Goal: Transaction & Acquisition: Purchase product/service

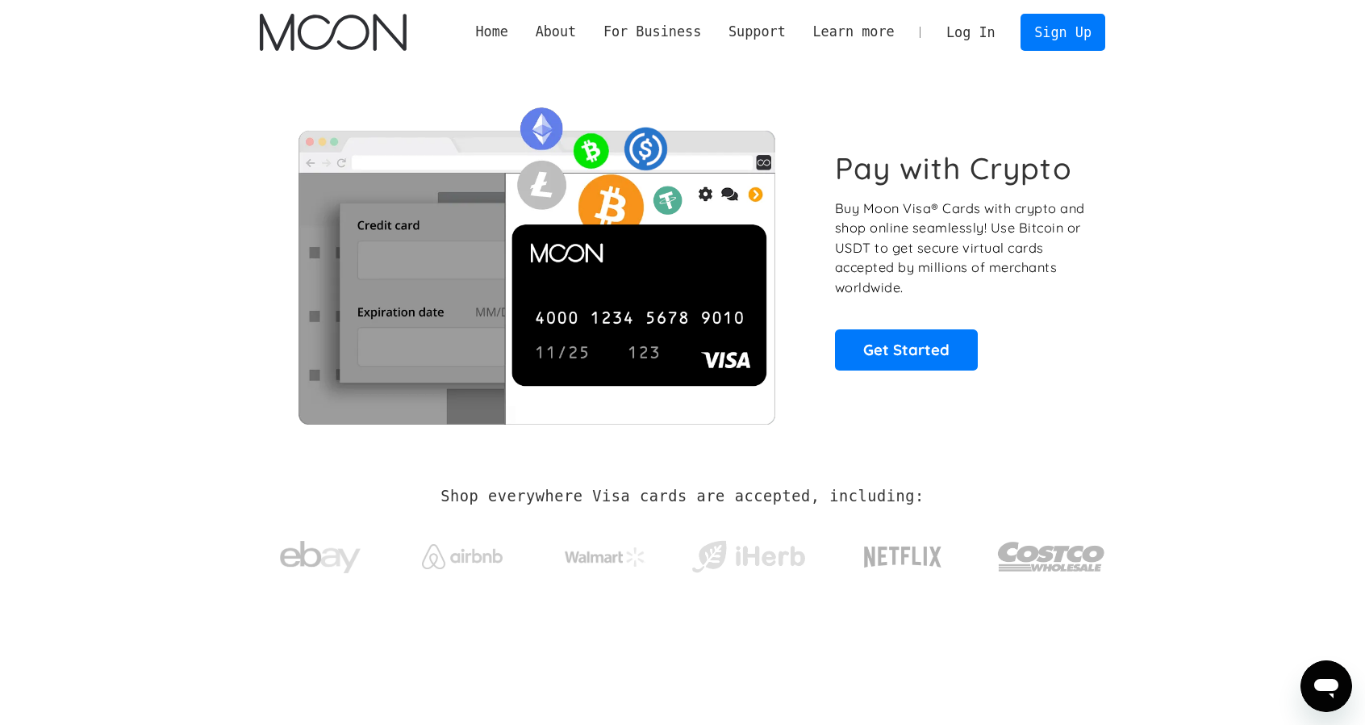
click at [971, 34] on link "Log In" at bounding box center [971, 33] width 76 height 36
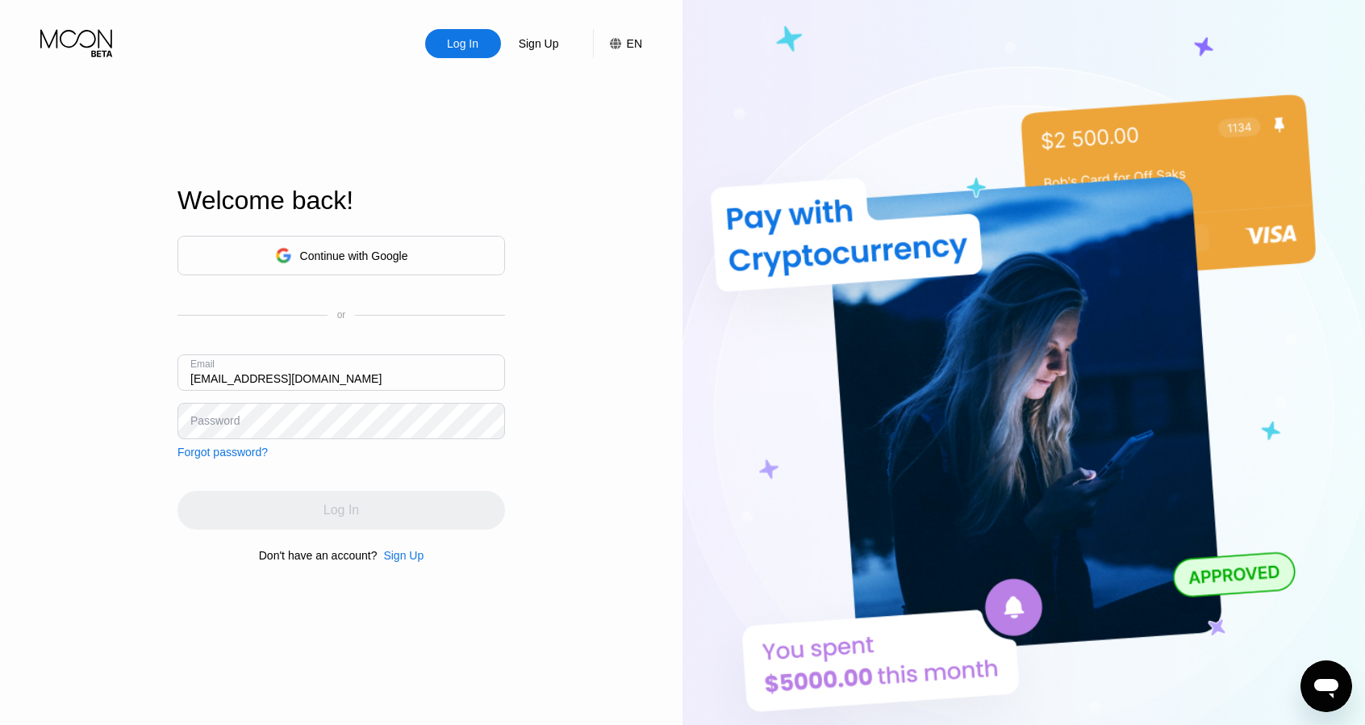
type input "znguxzrb@ronaldofmail.com"
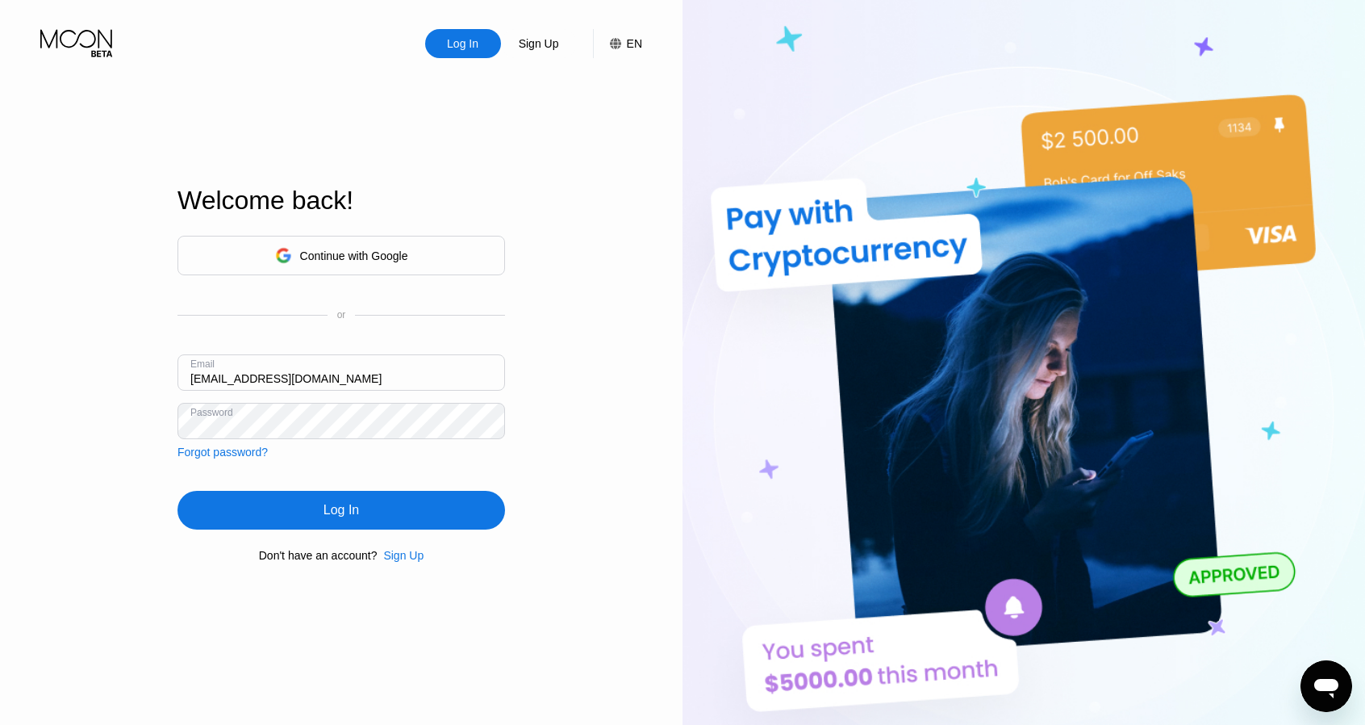
click at [366, 520] on div "Log In" at bounding box center [342, 510] width 328 height 39
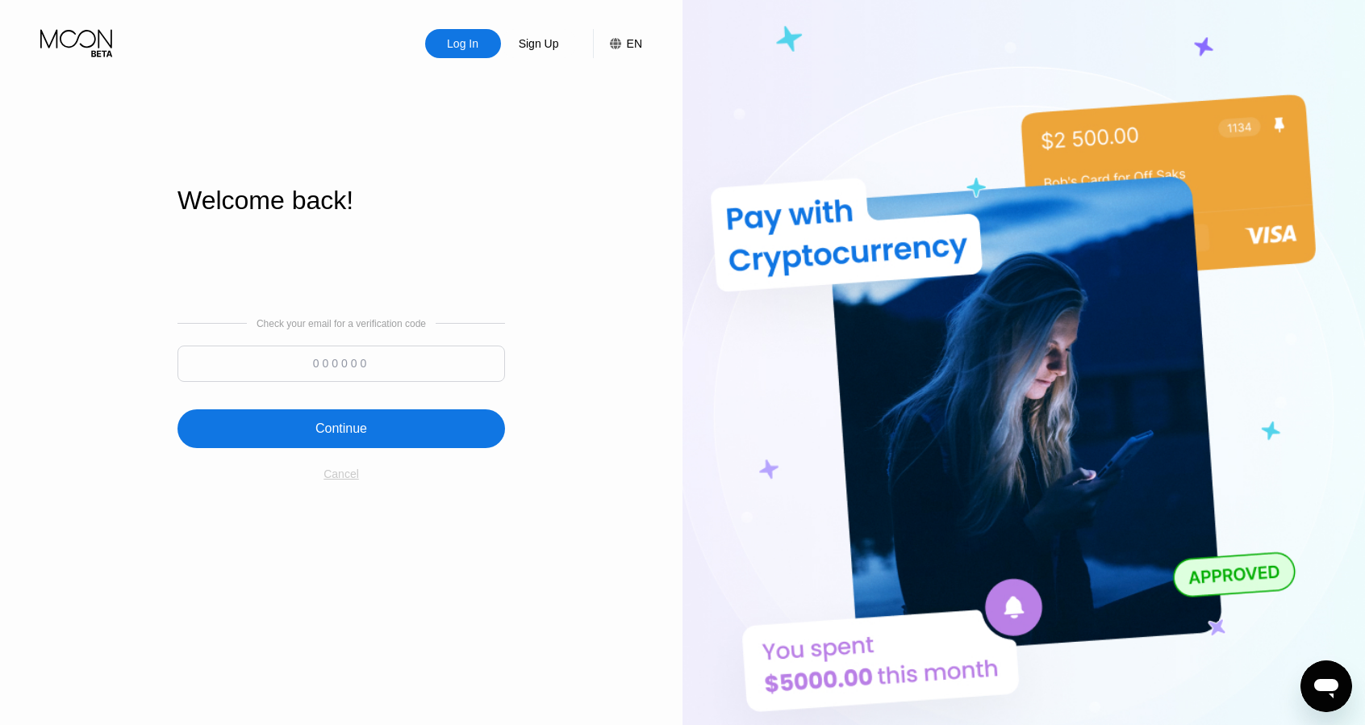
click at [341, 480] on div "Cancel" at bounding box center [342, 473] width 36 height 13
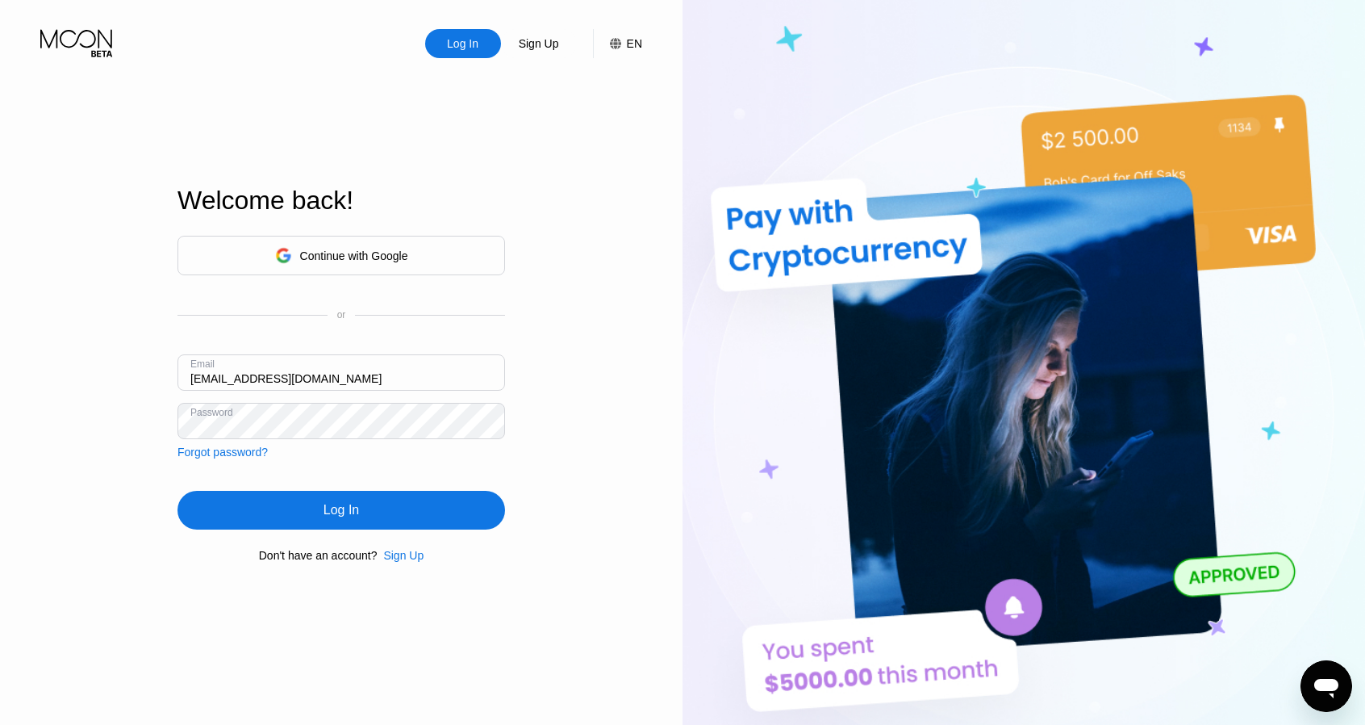
click at [397, 562] on div "Sign Up" at bounding box center [403, 555] width 40 height 13
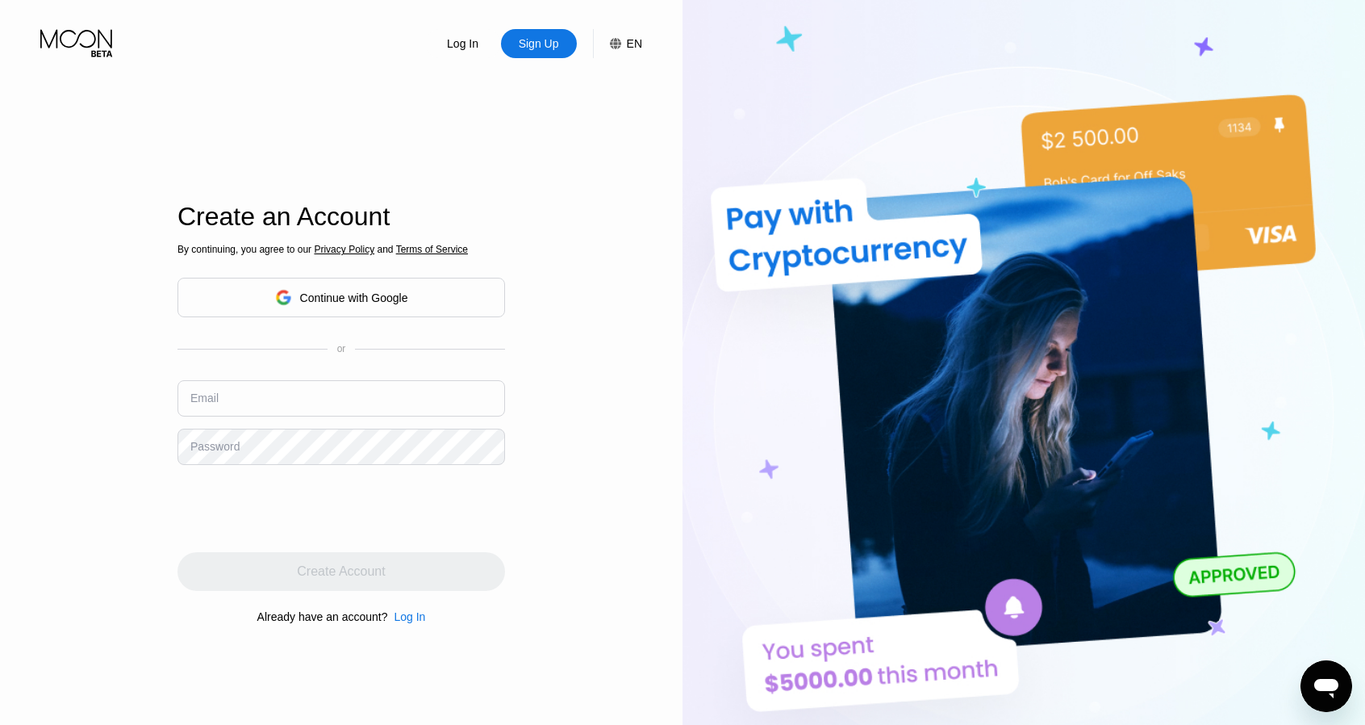
click at [324, 399] on input "text" at bounding box center [342, 398] width 328 height 36
paste input "[EMAIL_ADDRESS][DOMAIN_NAME]"
type input "[EMAIL_ADDRESS][DOMAIN_NAME]"
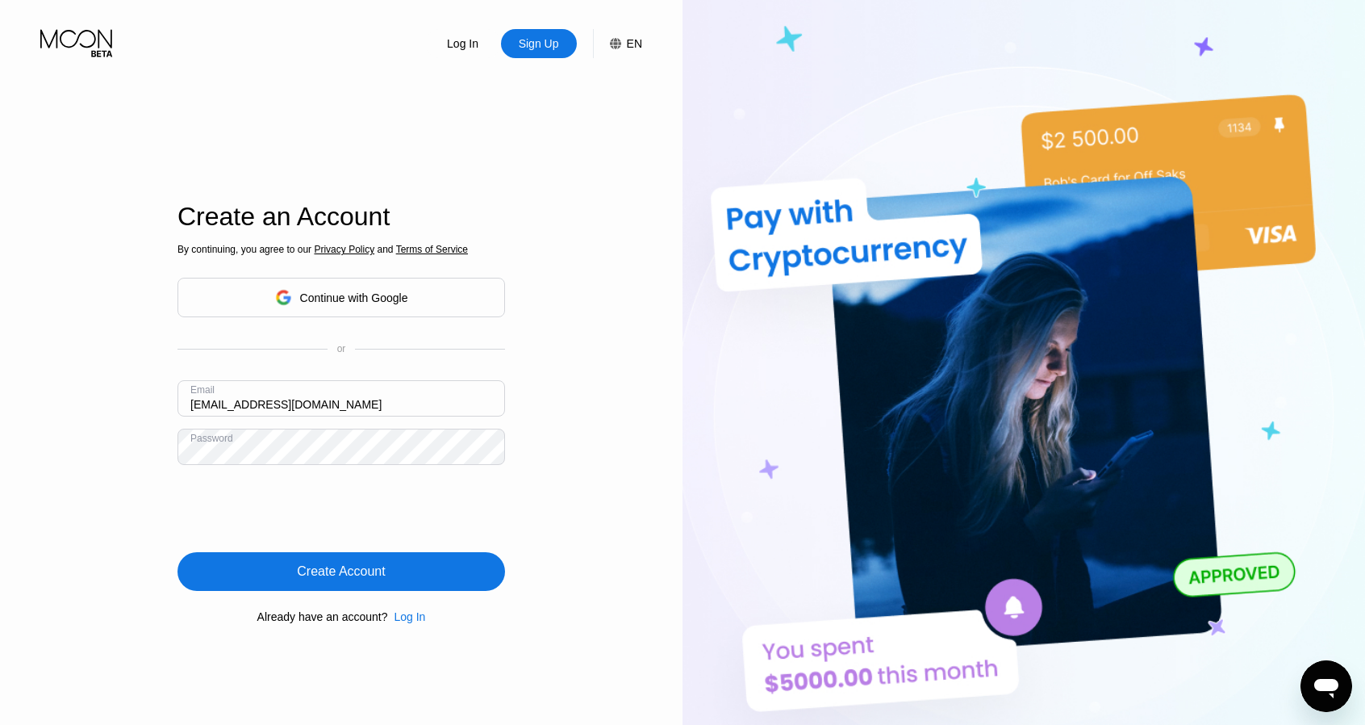
click at [388, 571] on div "Create Account" at bounding box center [342, 571] width 328 height 39
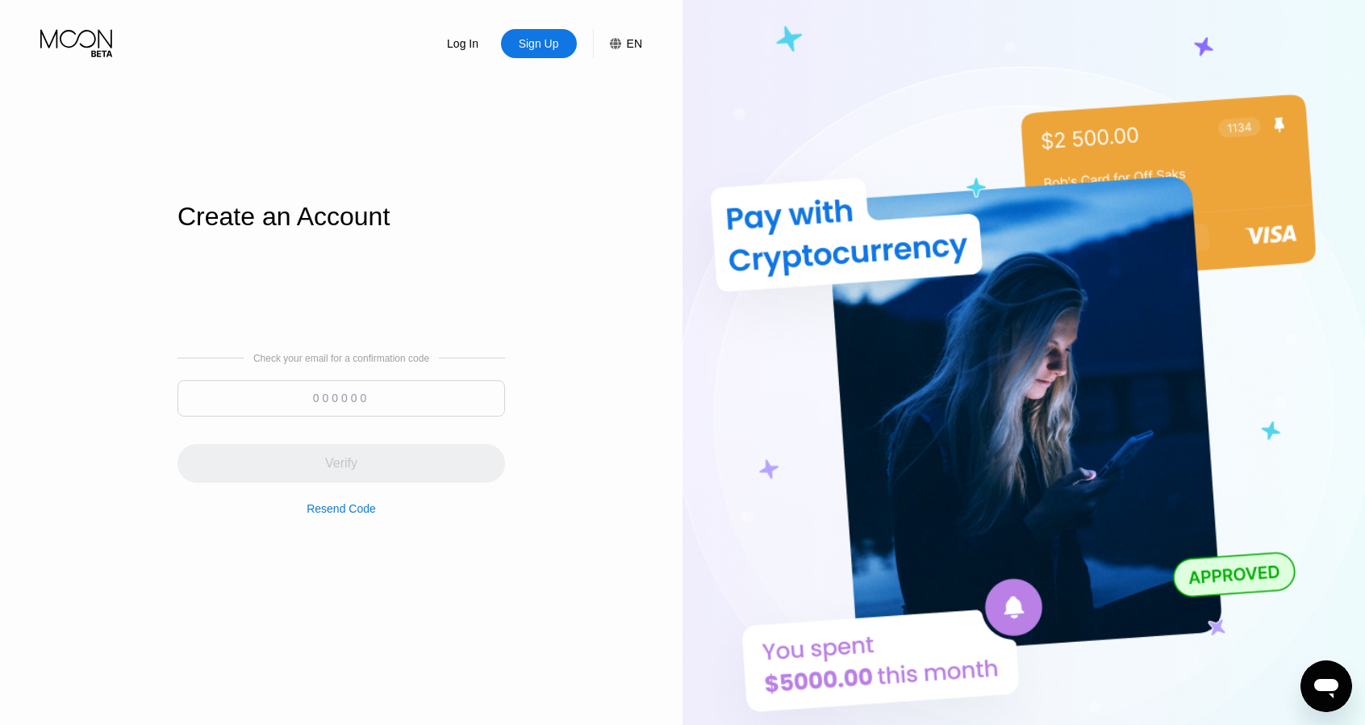
click at [311, 391] on input at bounding box center [342, 398] width 328 height 36
paste input "103790"
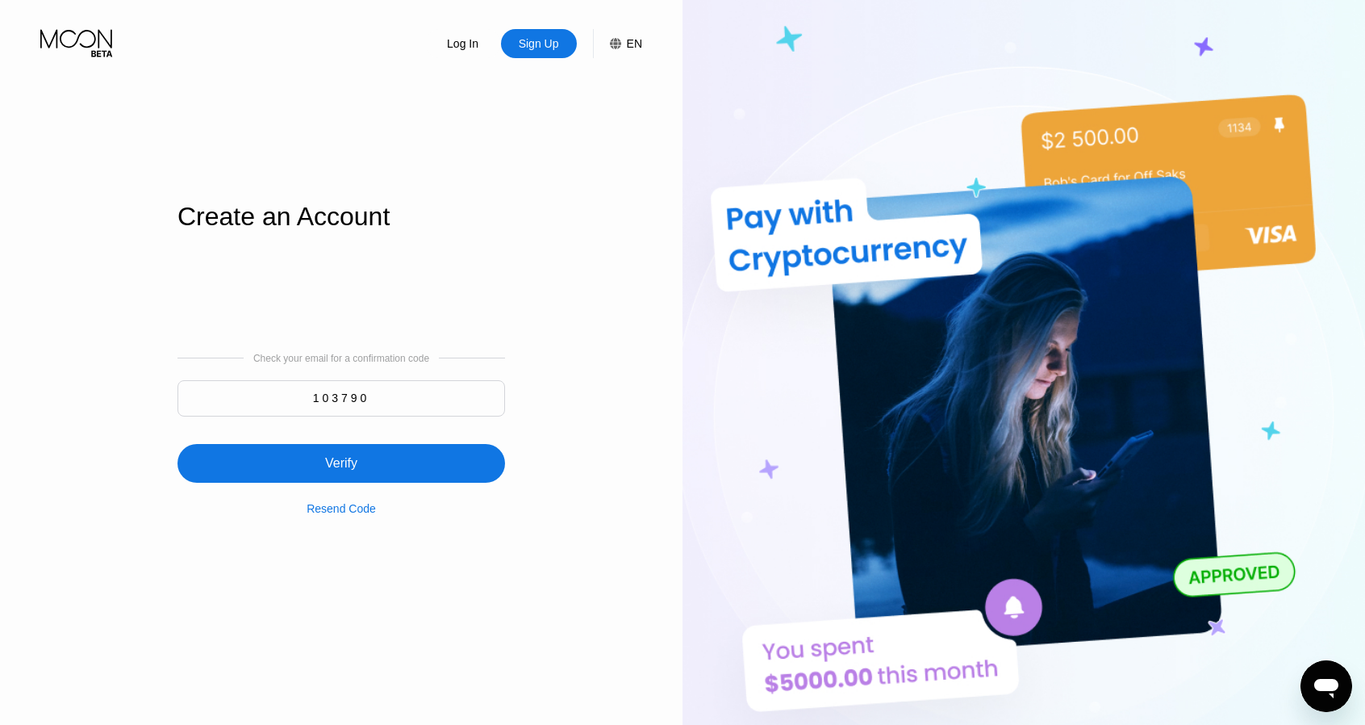
type input "103790"
click at [332, 477] on div "Verify" at bounding box center [342, 463] width 328 height 39
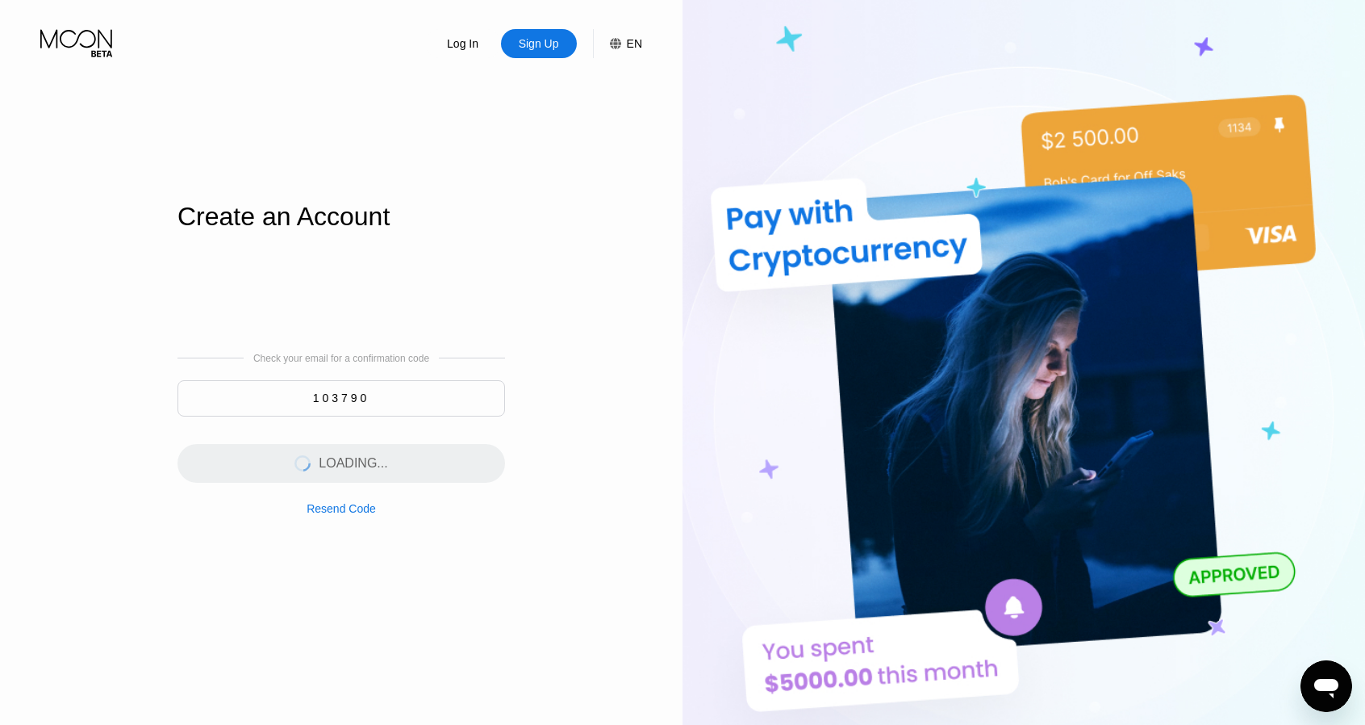
click at [9, 522] on div "Log In Sign Up EN Language English Save Create an Account Check your email for …" at bounding box center [341, 398] width 683 height 797
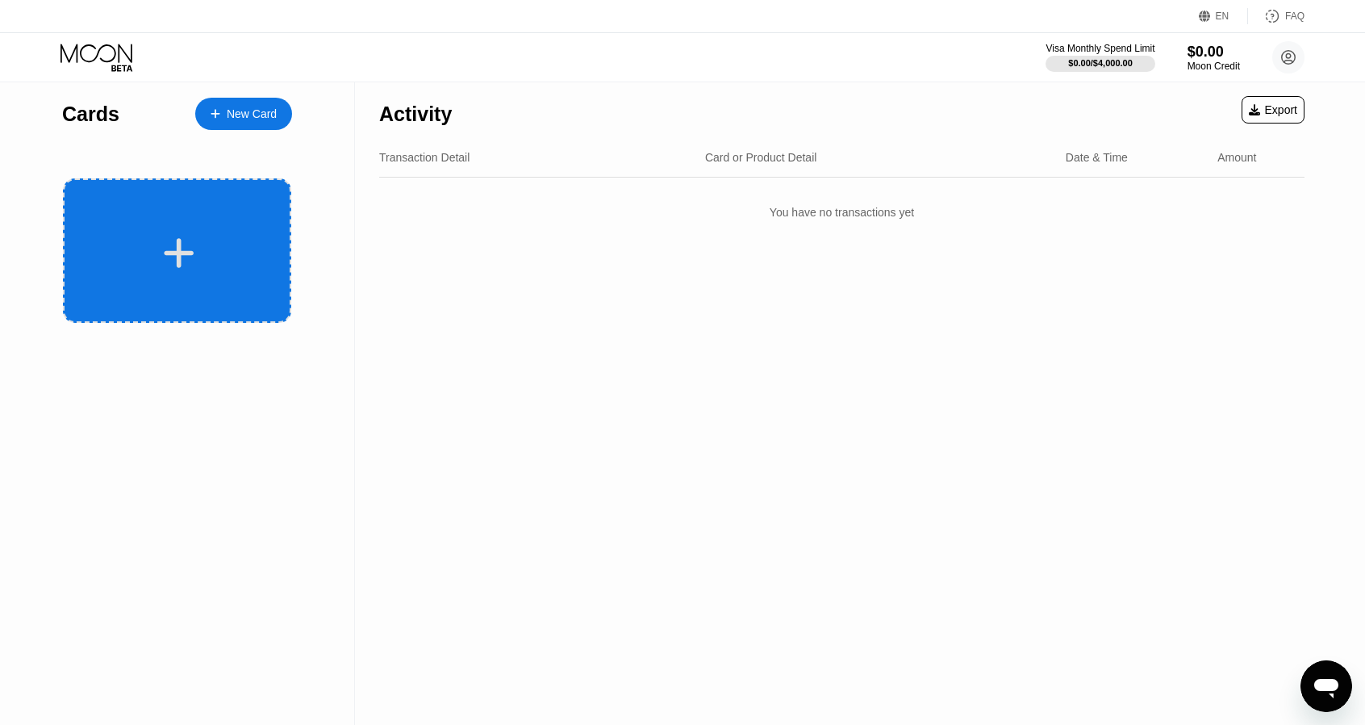
click at [253, 265] on div at bounding box center [179, 253] width 200 height 36
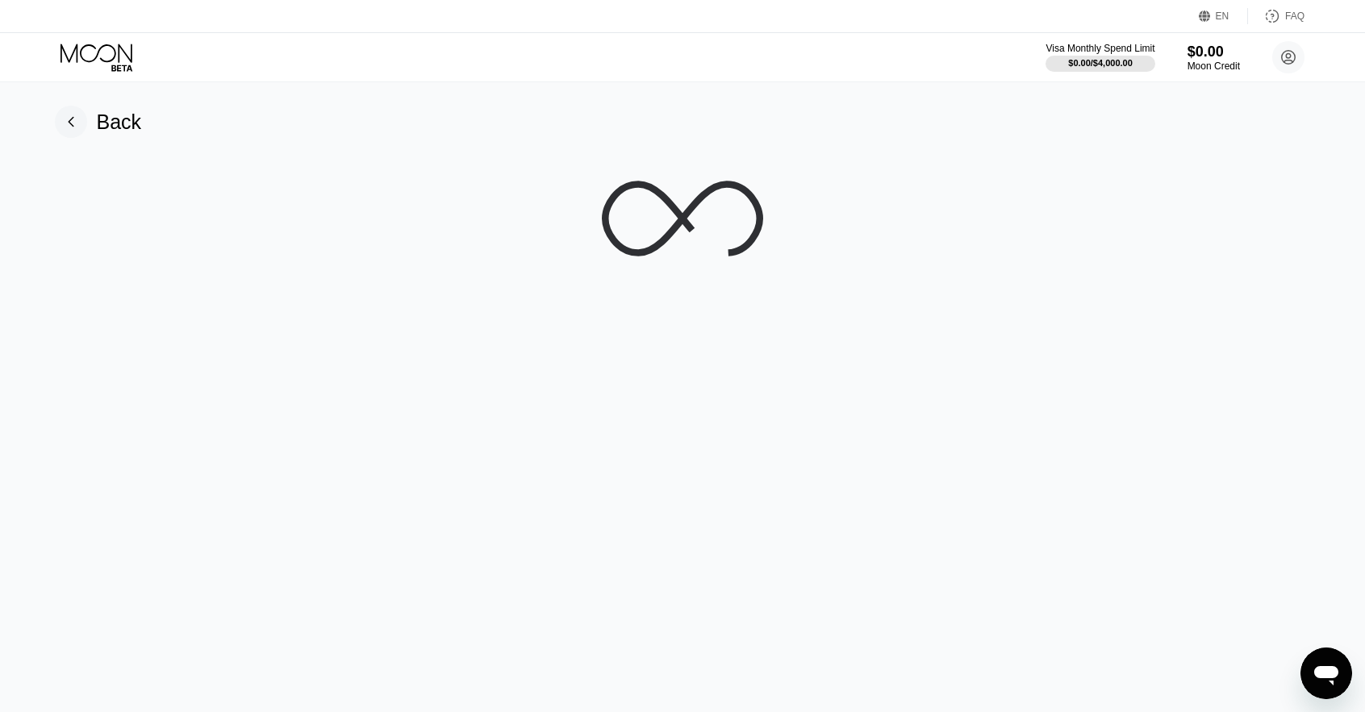
drag, startPoint x: 89, startPoint y: 52, endPoint x: 148, endPoint y: 81, distance: 65.7
click at [89, 51] on icon at bounding box center [98, 58] width 75 height 28
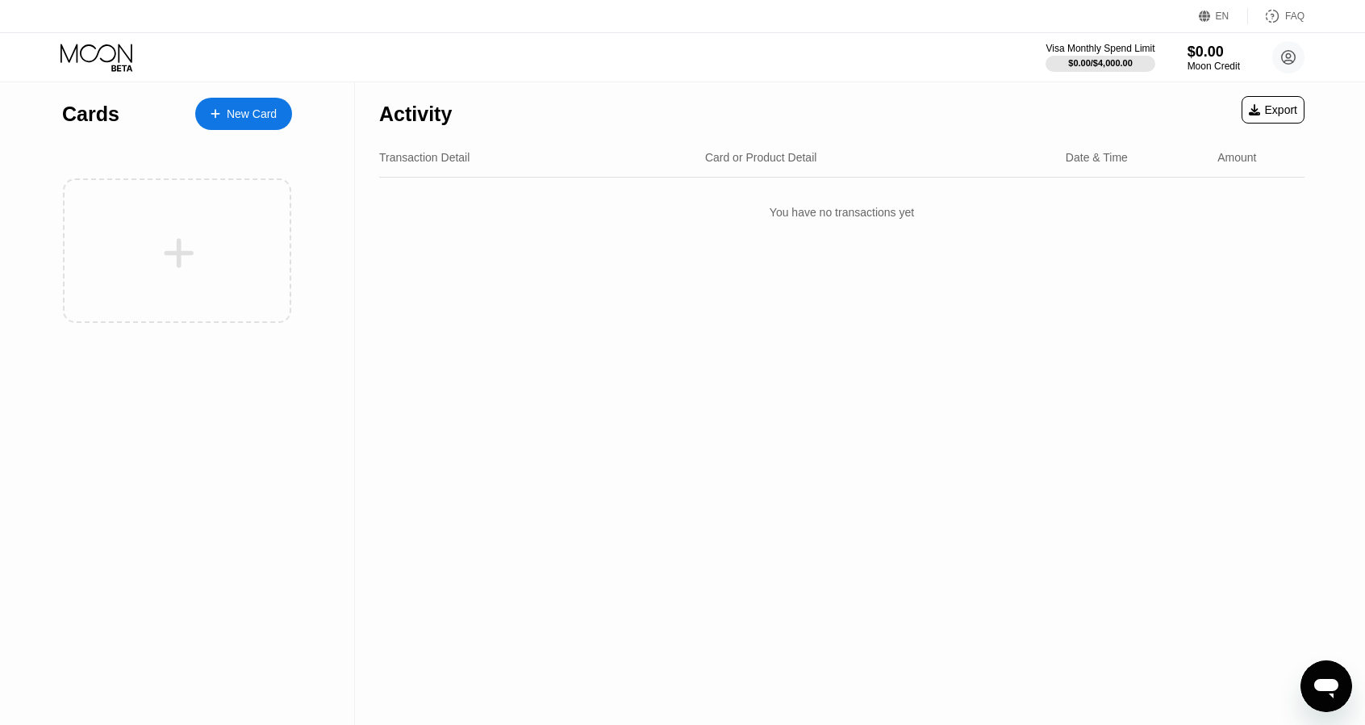
click at [1196, 68] on div "Moon Credit" at bounding box center [1214, 66] width 52 height 11
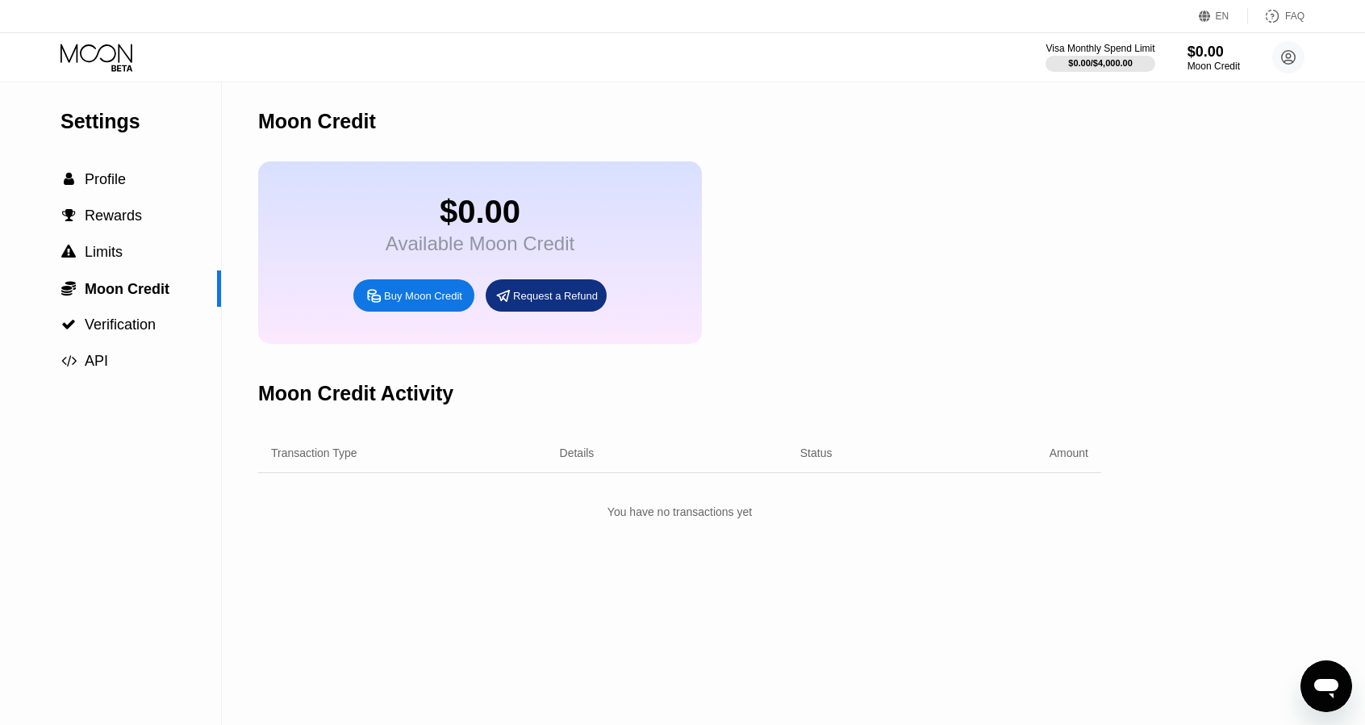
click at [399, 298] on div "Buy Moon Credit" at bounding box center [413, 295] width 121 height 32
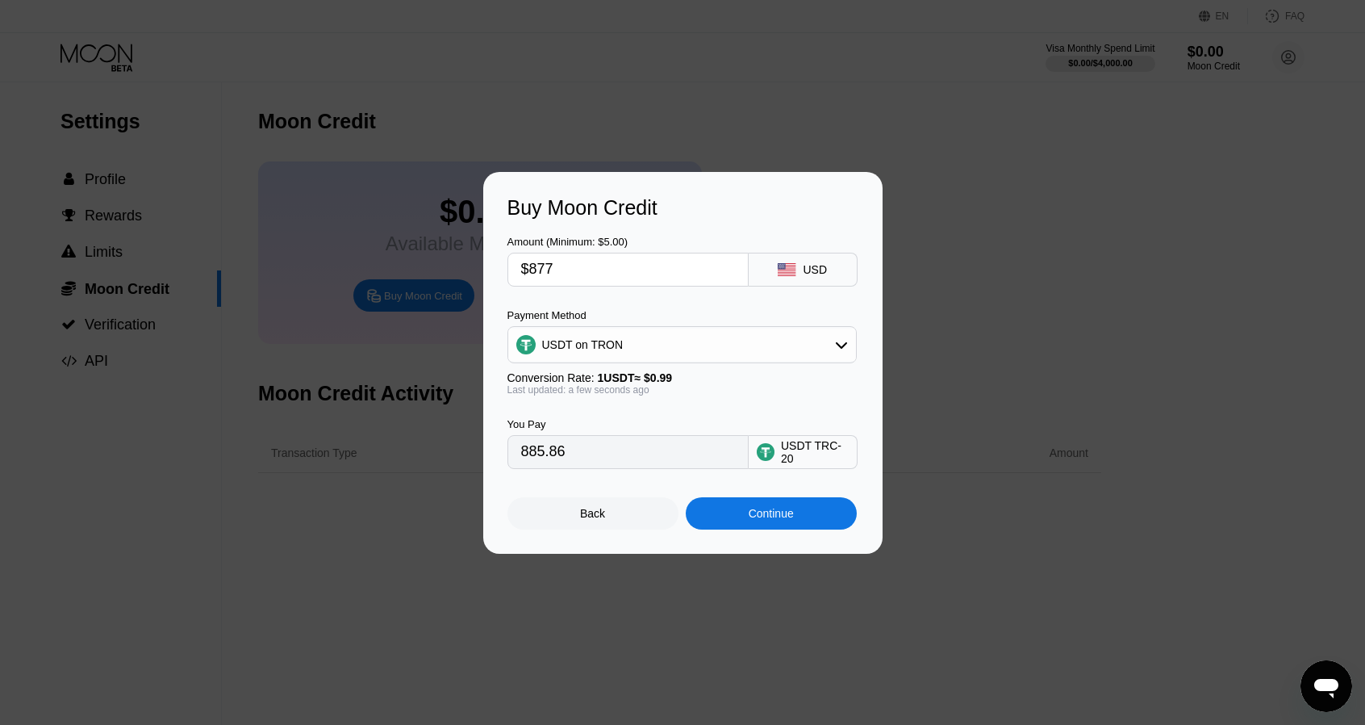
click at [746, 511] on div "Continue" at bounding box center [771, 513] width 171 height 32
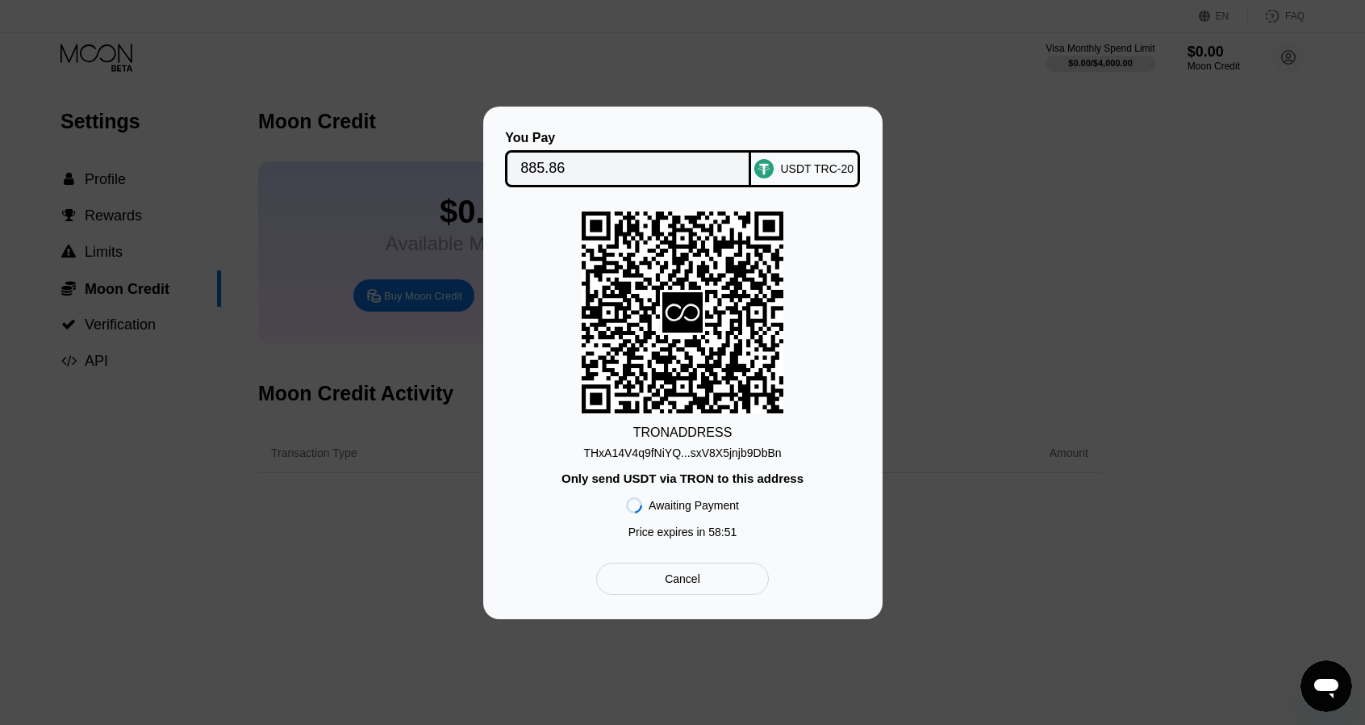
click at [612, 161] on input "885.86" at bounding box center [627, 168] width 215 height 32
click at [662, 437] on div "TRON ADDRESS" at bounding box center [682, 432] width 99 height 15
click at [655, 450] on div "THxA14V4q9fNiYQ...sxV8X5jnjb9DbBn" at bounding box center [682, 452] width 198 height 13
click at [558, 169] on input "885.86" at bounding box center [627, 168] width 215 height 32
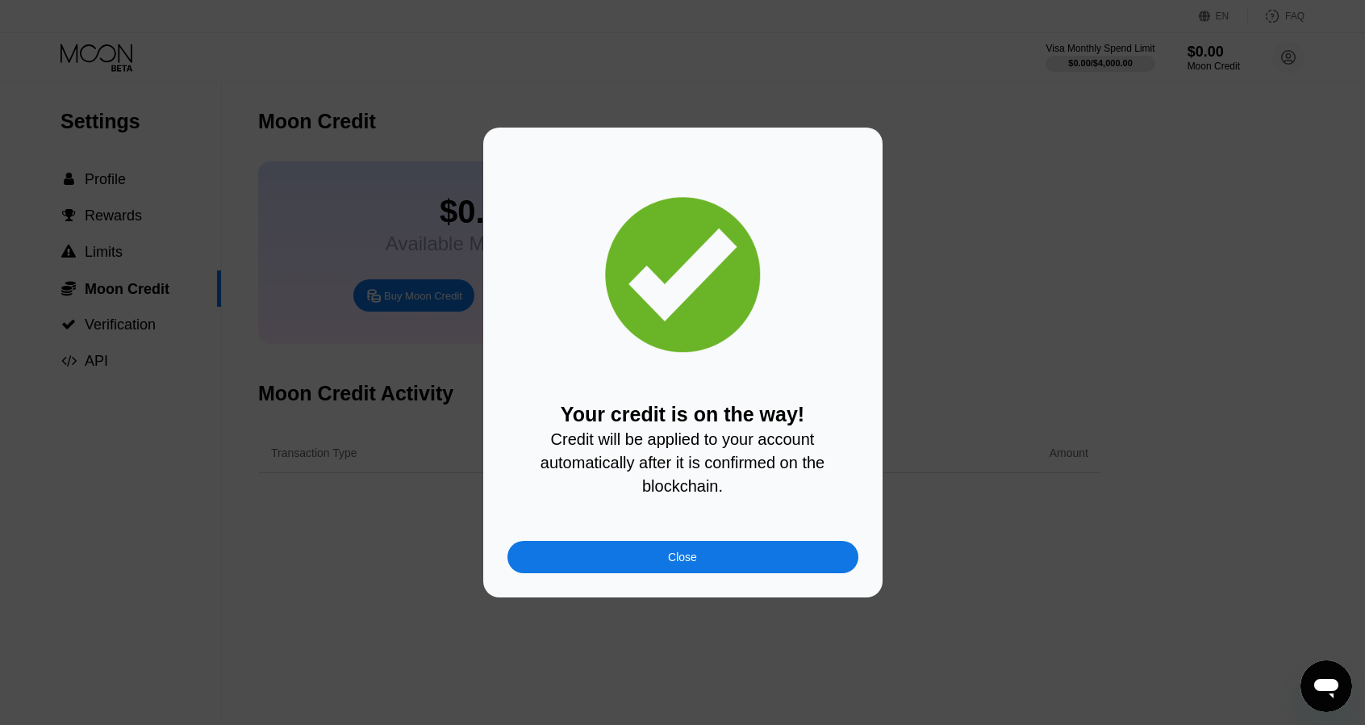
click at [691, 561] on div "Close" at bounding box center [682, 556] width 29 height 13
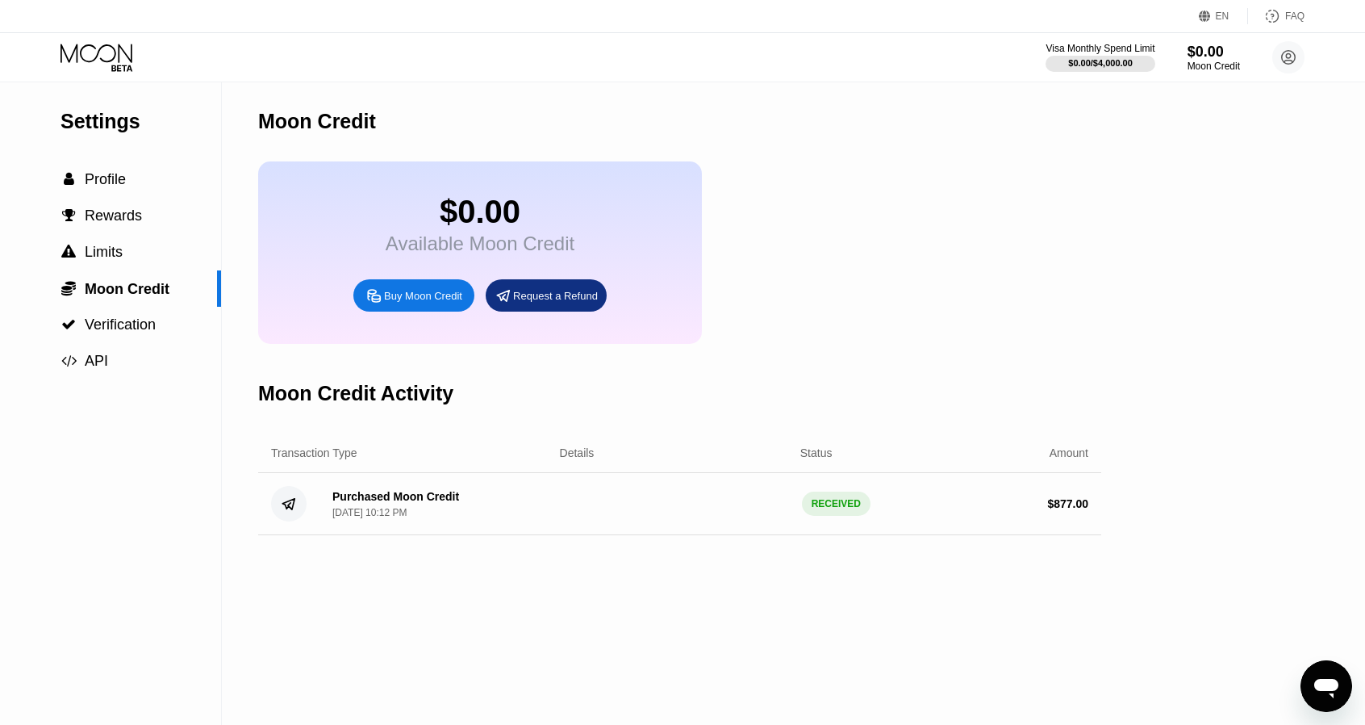
click at [107, 56] on icon at bounding box center [98, 58] width 75 height 28
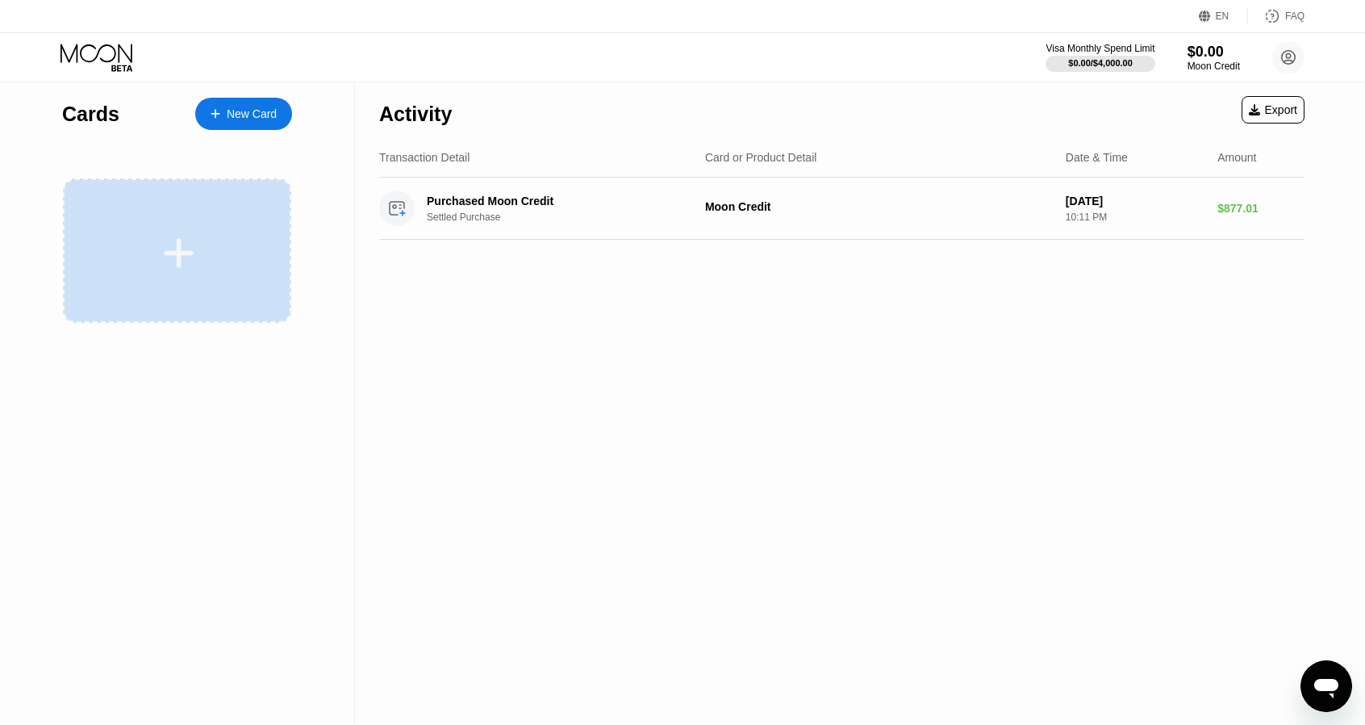
click at [251, 215] on div at bounding box center [177, 250] width 228 height 144
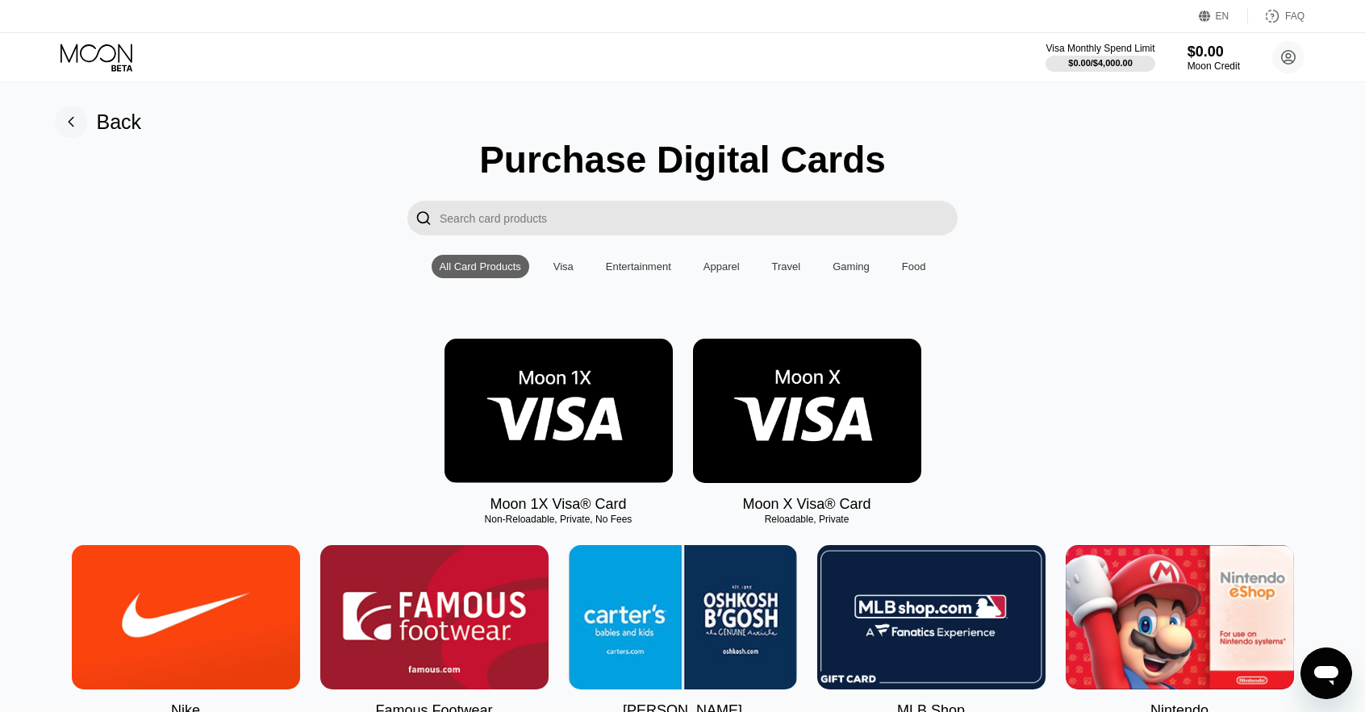
click at [798, 401] on img at bounding box center [807, 411] width 228 height 144
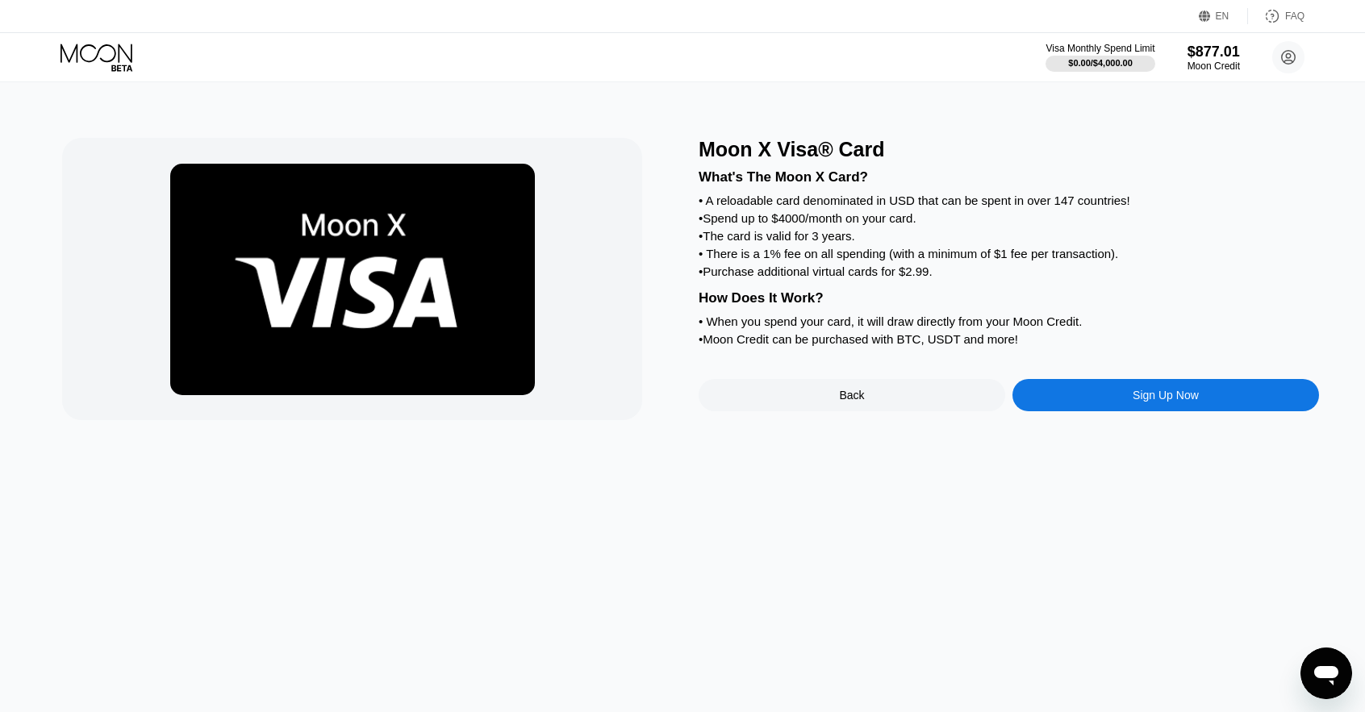
click at [1086, 412] on div "Sign Up Now" at bounding box center [1166, 395] width 307 height 32
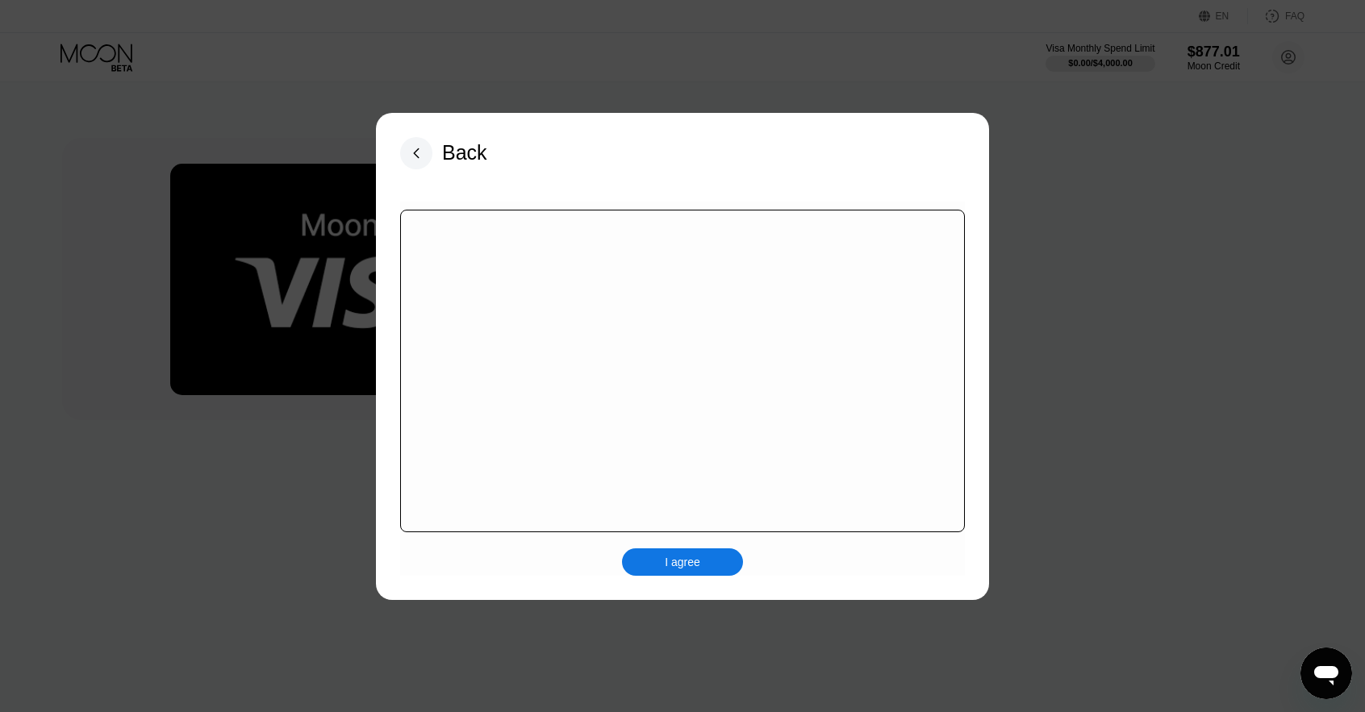
click at [705, 540] on div "I agree" at bounding box center [682, 389] width 565 height 374
click at [708, 560] on div "I agree" at bounding box center [682, 562] width 121 height 27
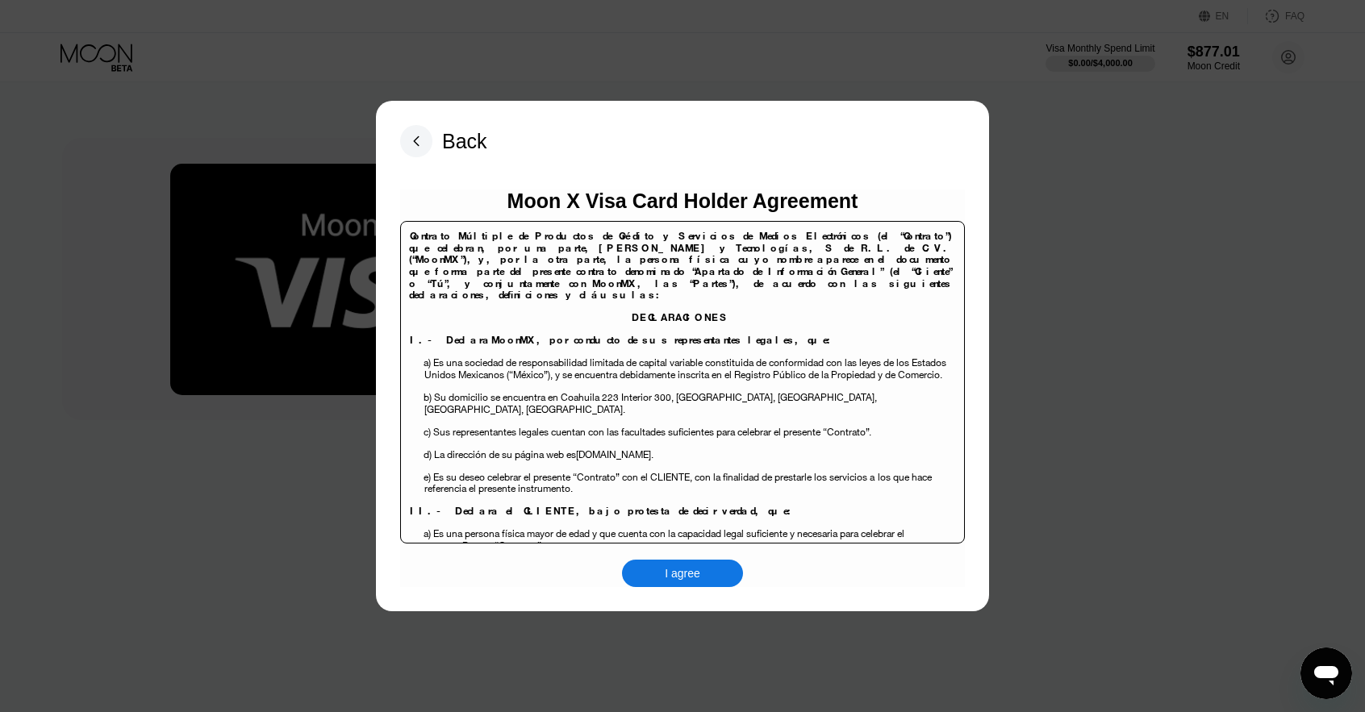
click at [693, 569] on div "I agree" at bounding box center [683, 573] width 36 height 15
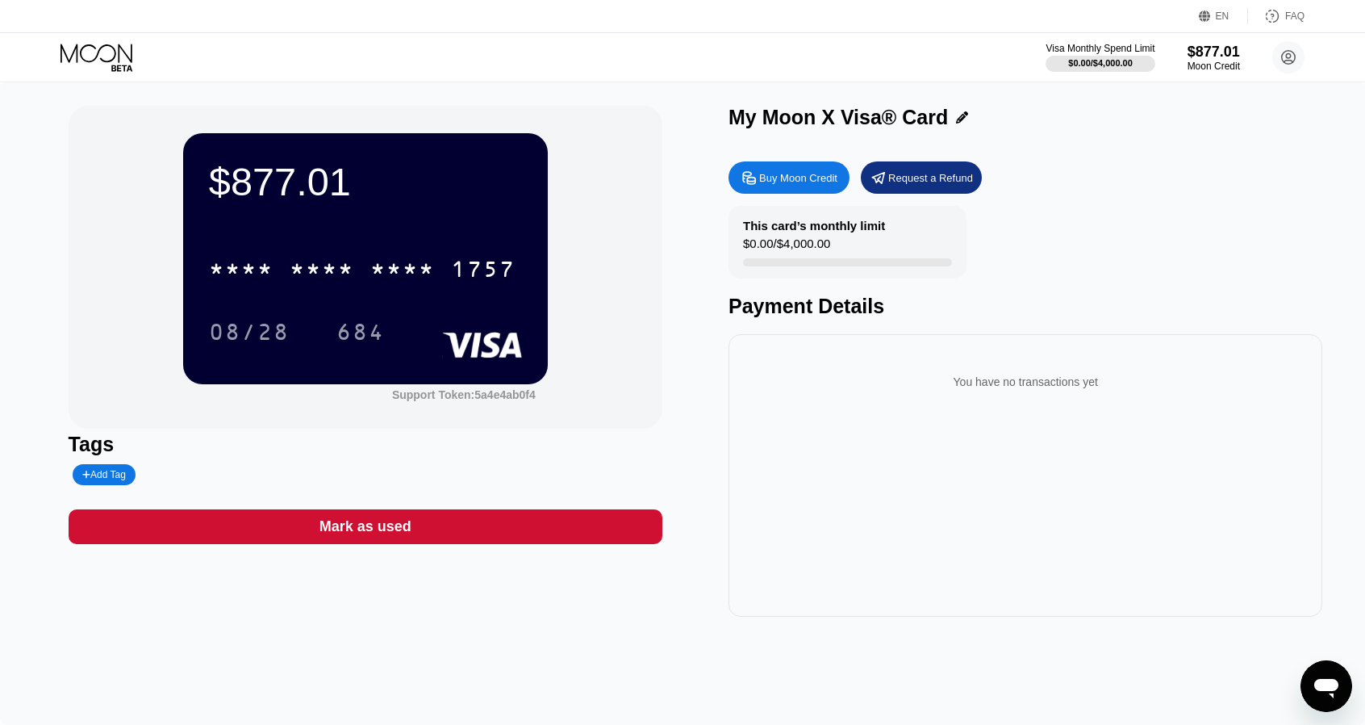
drag, startPoint x: 395, startPoint y: 304, endPoint x: 378, endPoint y: 278, distance: 31.1
click at [395, 303] on div "* * * * * * * * * * * * 1757 08/28 684" at bounding box center [365, 283] width 313 height 95
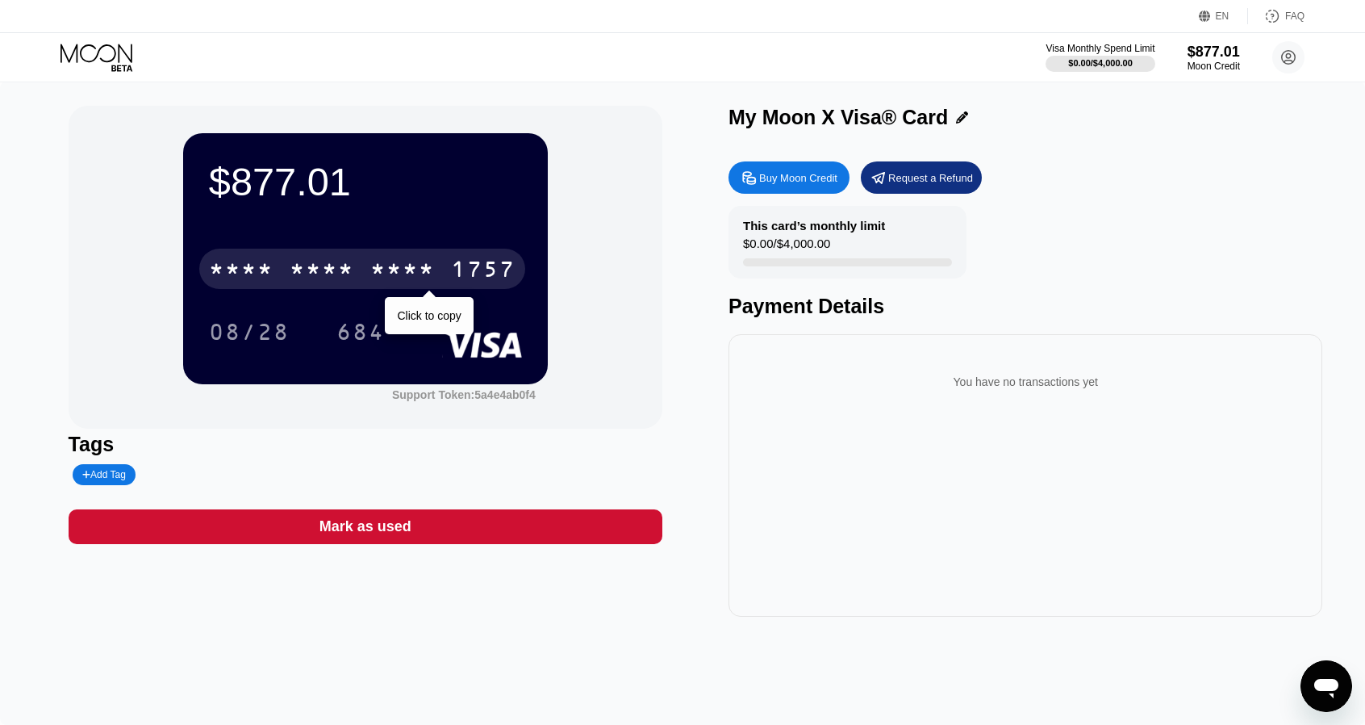
drag, startPoint x: 378, startPoint y: 274, endPoint x: 381, endPoint y: 291, distance: 18.0
click at [378, 274] on div "* * * *" at bounding box center [402, 271] width 65 height 26
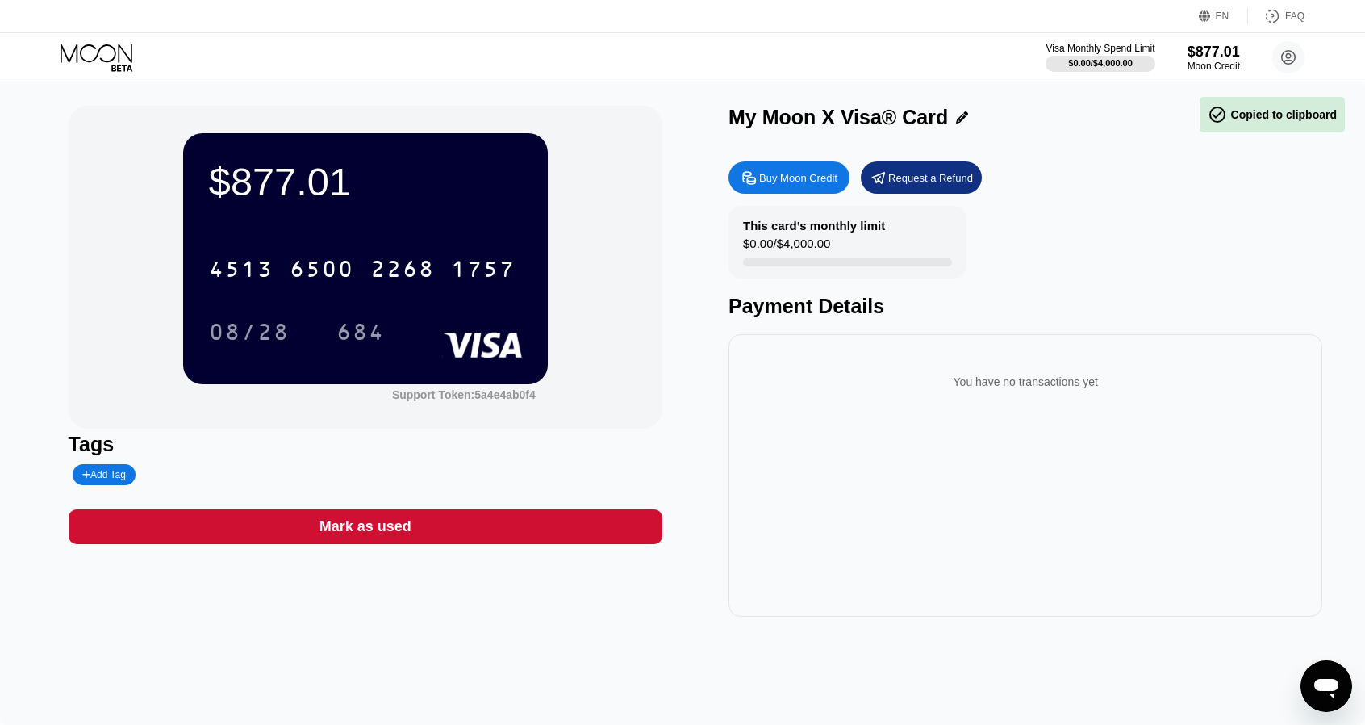
click at [263, 328] on div "08/28" at bounding box center [249, 334] width 81 height 26
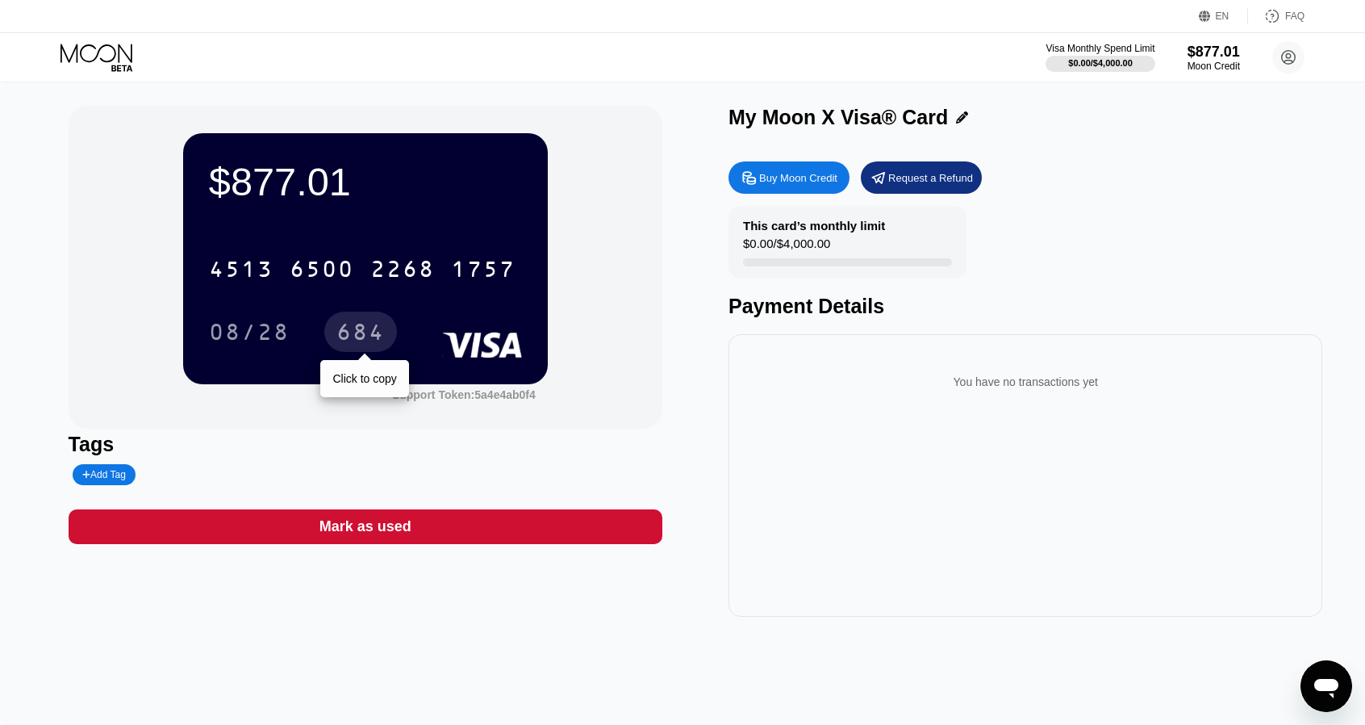
drag, startPoint x: 330, startPoint y: 331, endPoint x: 402, endPoint y: 353, distance: 75.0
click at [331, 331] on div "684" at bounding box center [360, 331] width 73 height 40
click at [113, 61] on icon at bounding box center [98, 58] width 75 height 28
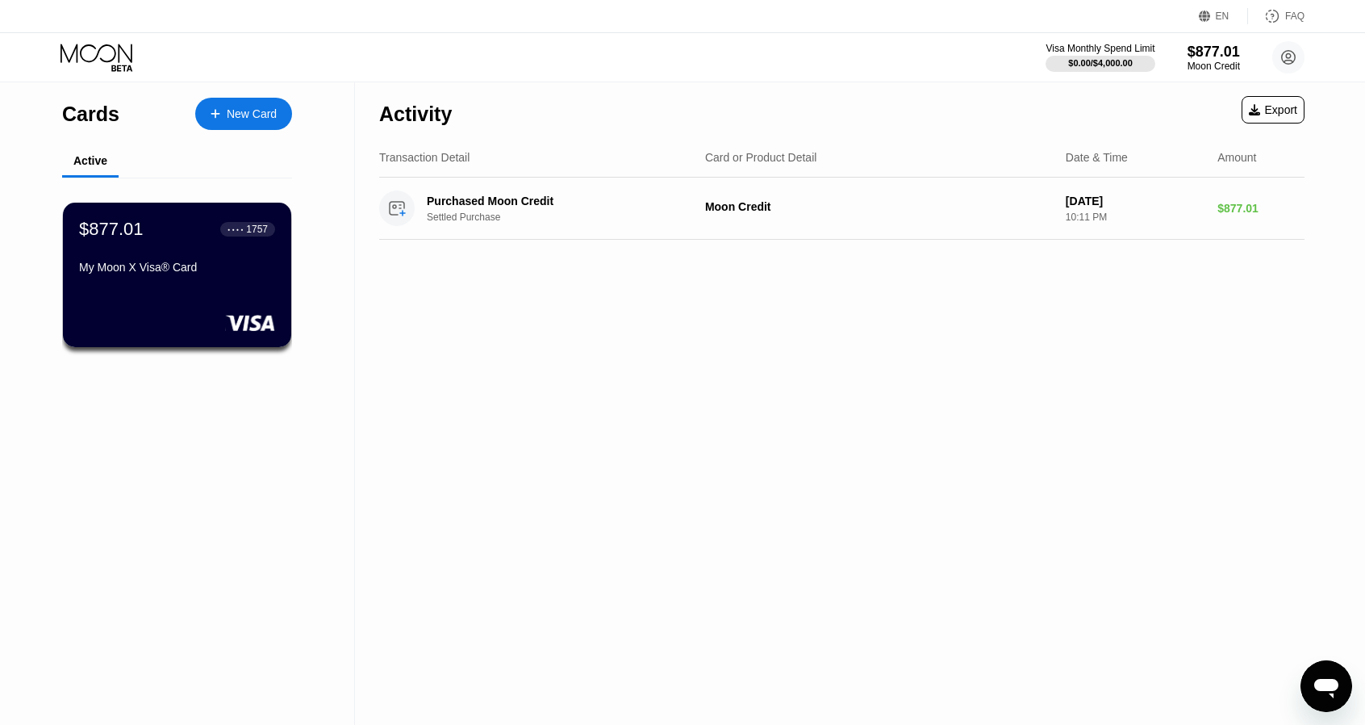
click at [249, 130] on div "Cards New Card" at bounding box center [177, 109] width 230 height 56
click at [256, 112] on div "New Card" at bounding box center [252, 114] width 50 height 14
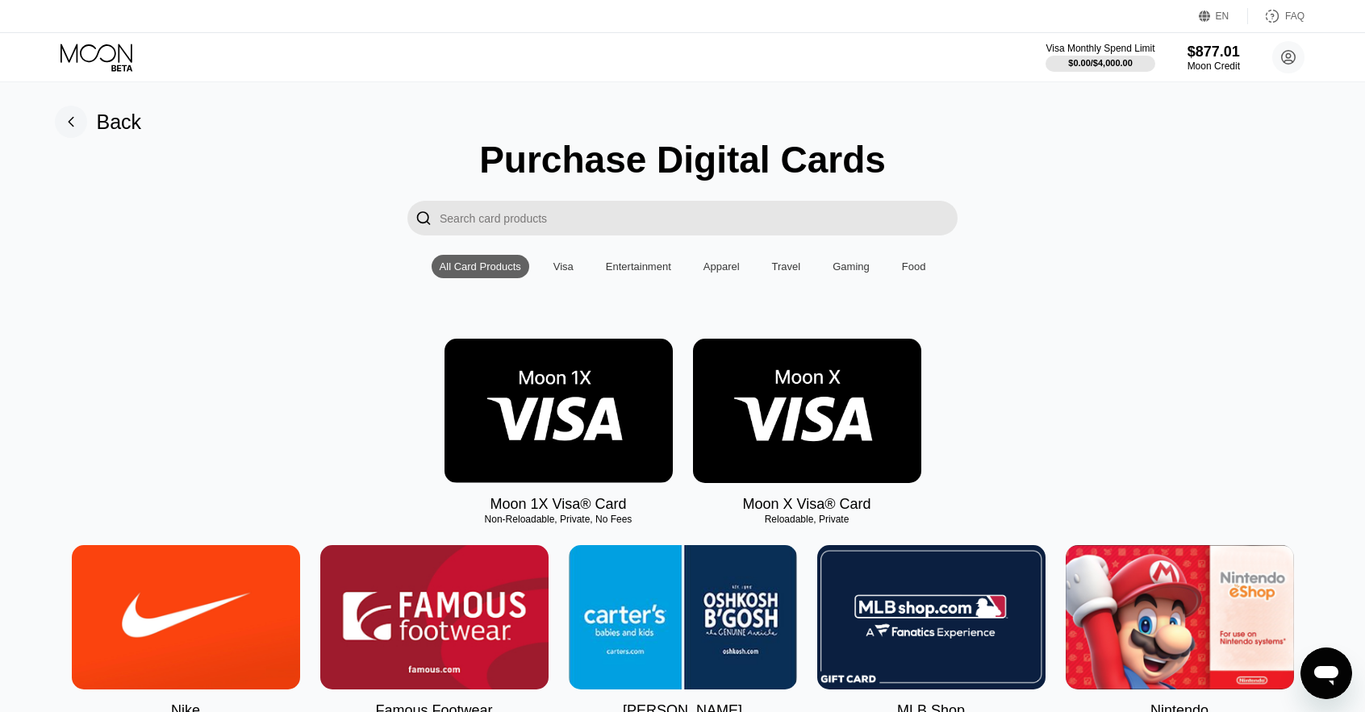
click at [738, 423] on img at bounding box center [807, 411] width 228 height 144
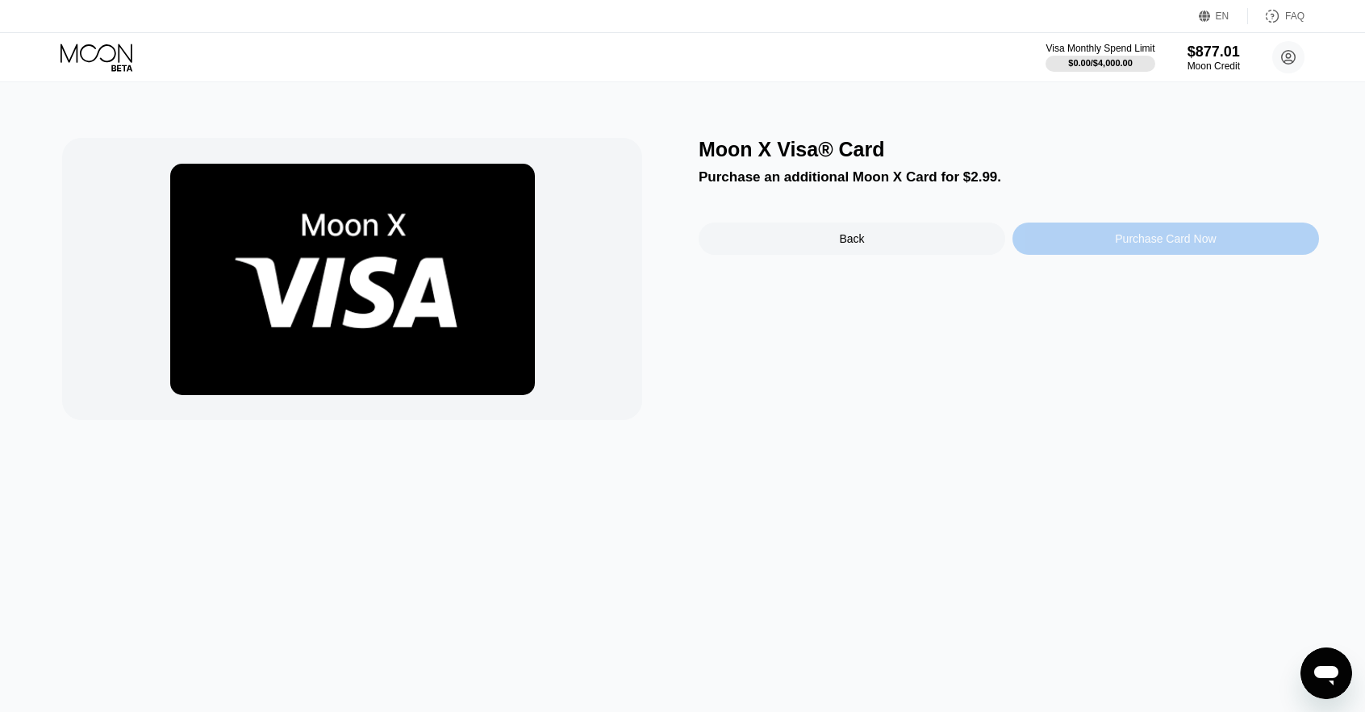
click at [1174, 235] on div "Purchase Card Now" at bounding box center [1166, 239] width 307 height 32
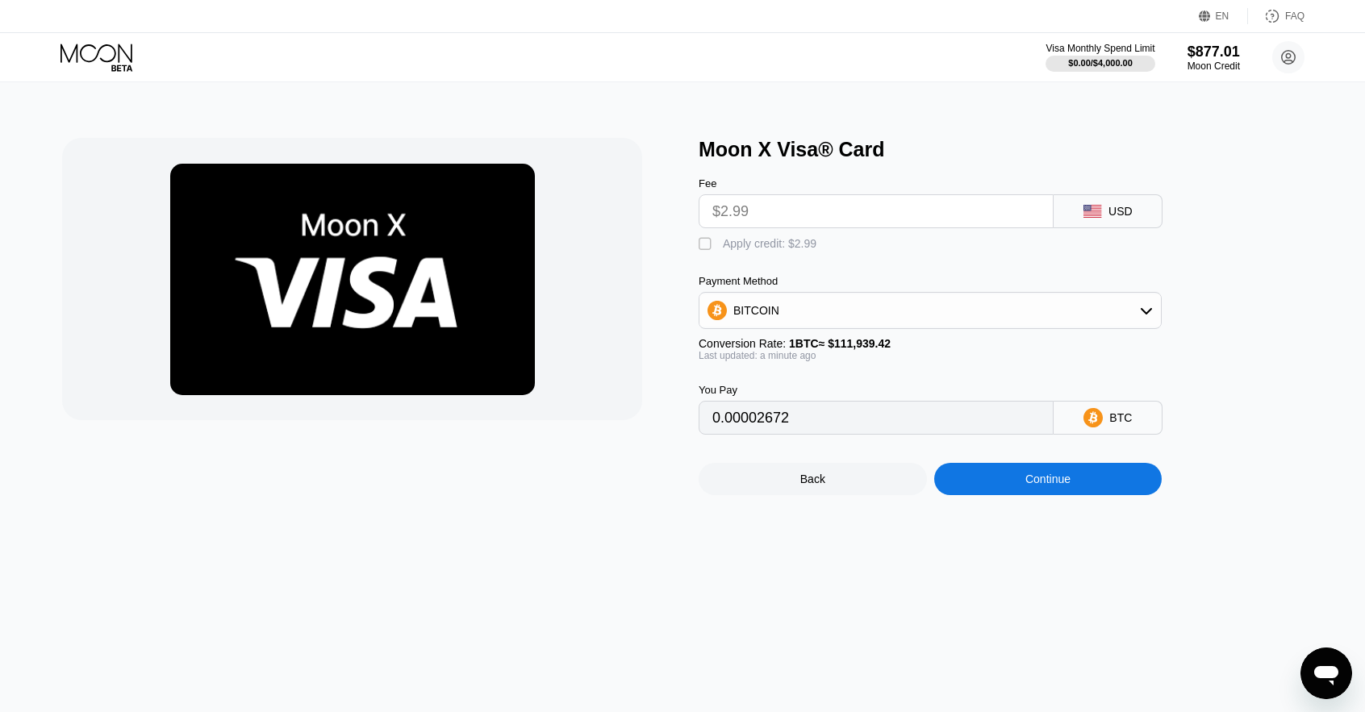
click at [783, 250] on div "Apply credit: $2.99" at bounding box center [770, 243] width 94 height 13
type input "0"
click at [1049, 495] on div "Continue" at bounding box center [1048, 479] width 228 height 32
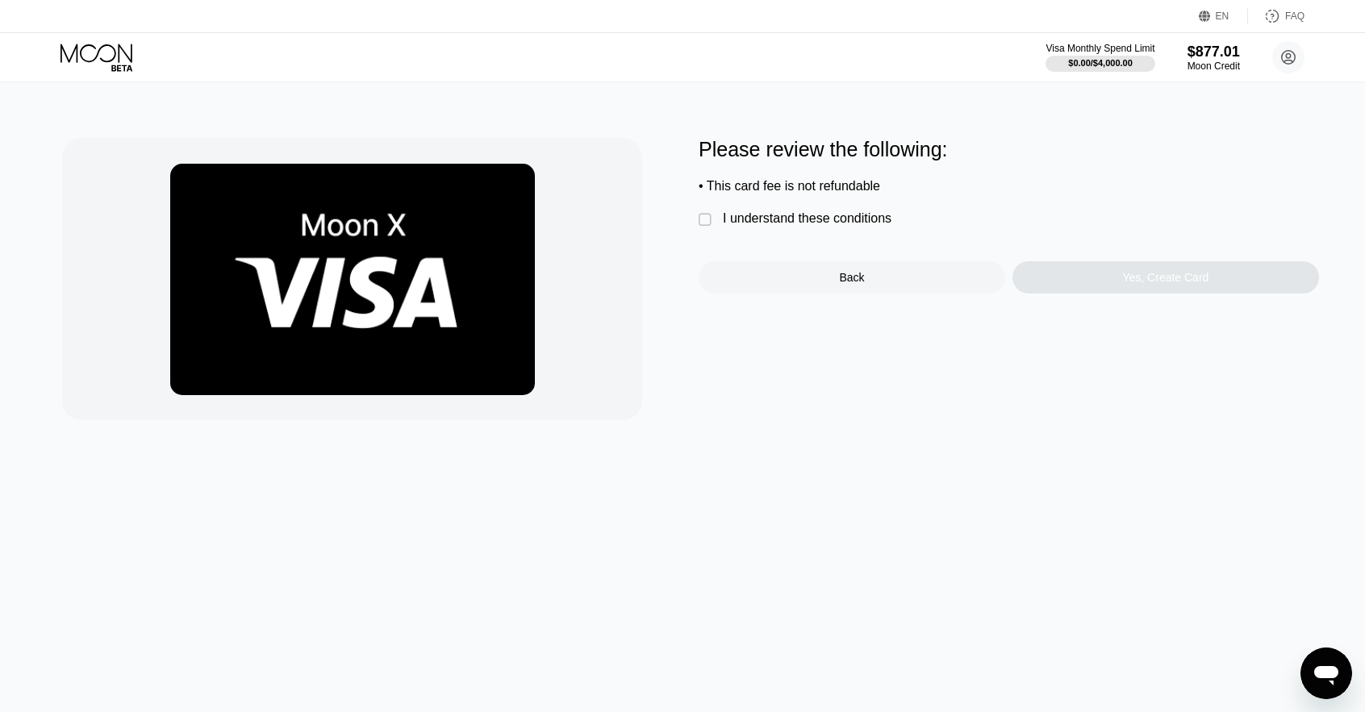
click at [849, 224] on div "I understand these conditions" at bounding box center [807, 218] width 169 height 15
click at [1117, 294] on div "Yes, Create Card" at bounding box center [1166, 277] width 307 height 32
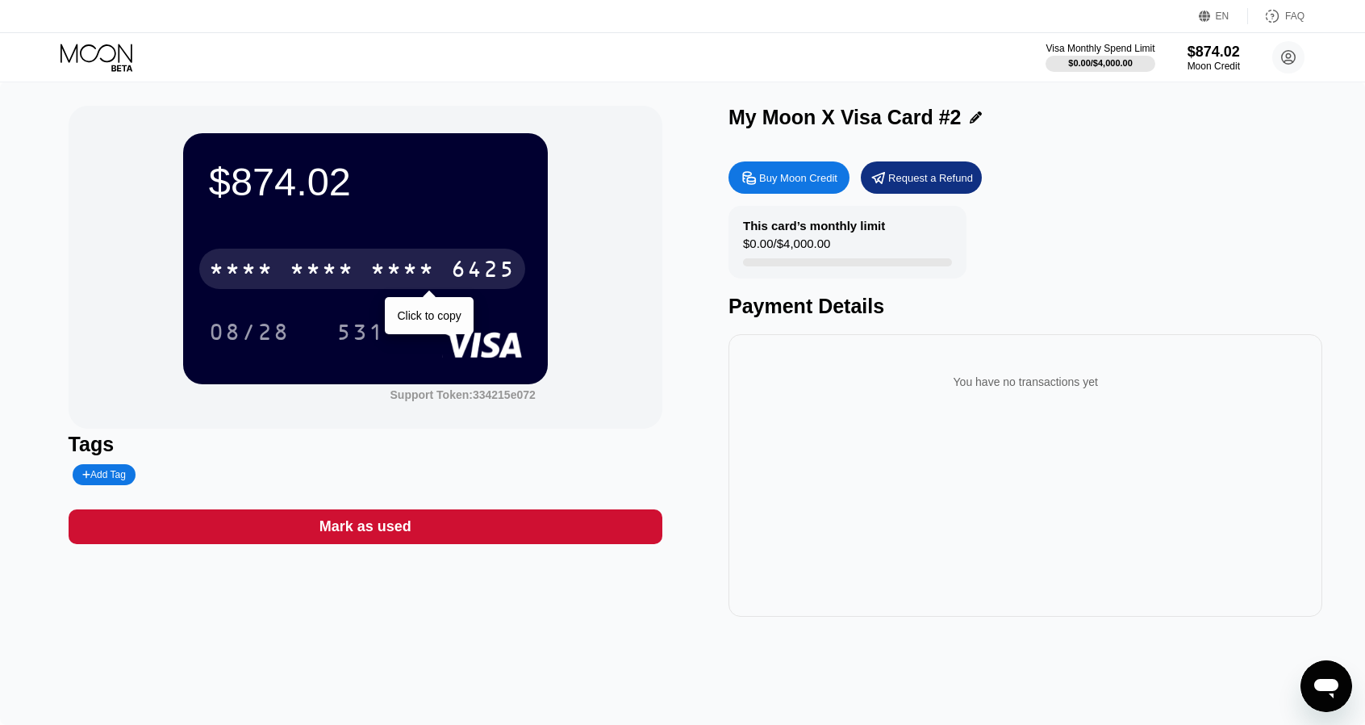
click at [376, 279] on div "* * * *" at bounding box center [402, 271] width 65 height 26
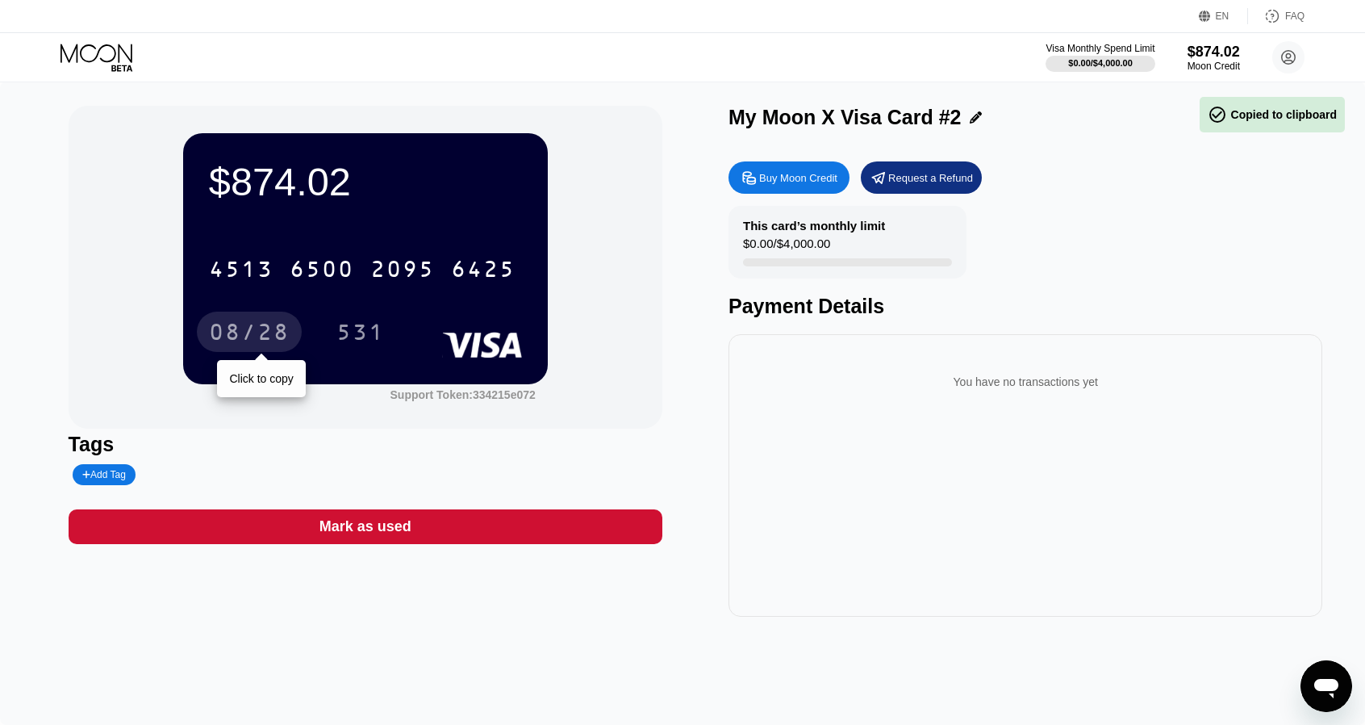
drag, startPoint x: 299, startPoint y: 335, endPoint x: 290, endPoint y: 331, distance: 9.0
click at [299, 334] on div "08/28" at bounding box center [249, 331] width 105 height 40
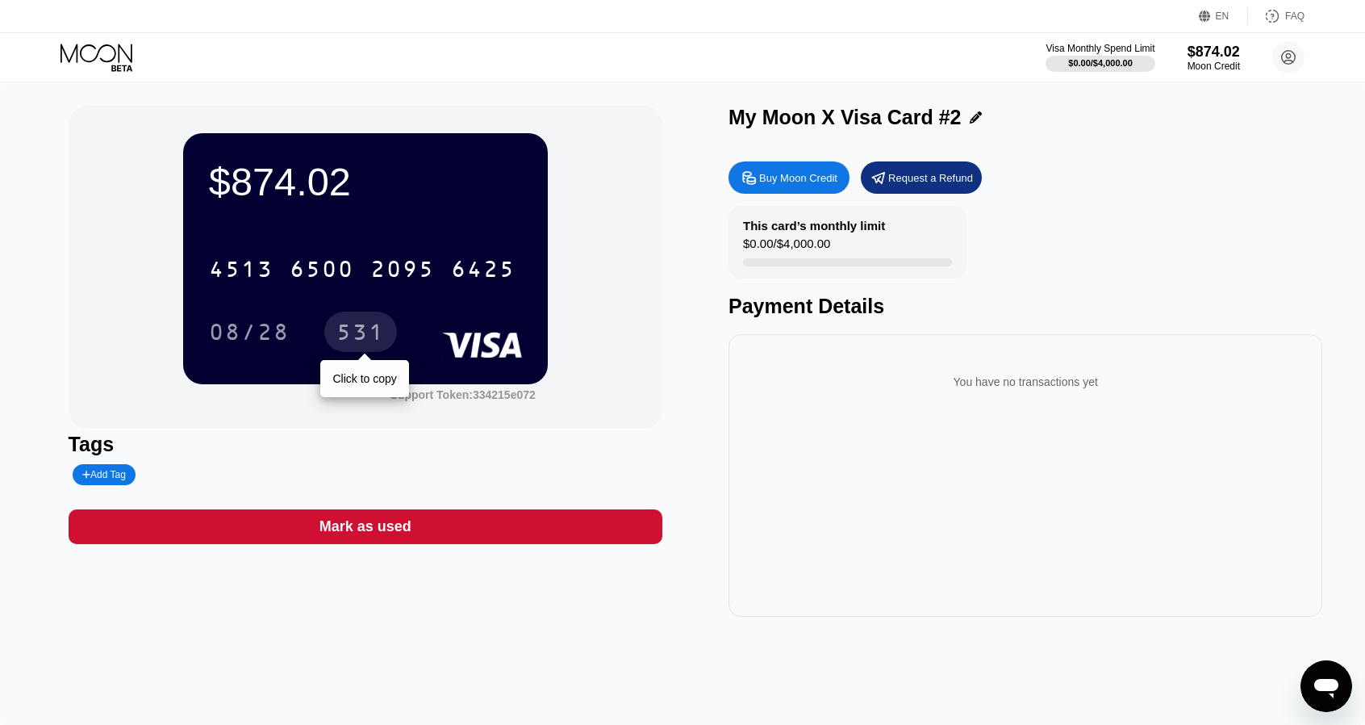
click at [361, 326] on div "531" at bounding box center [360, 334] width 48 height 26
click at [118, 48] on icon at bounding box center [98, 58] width 75 height 28
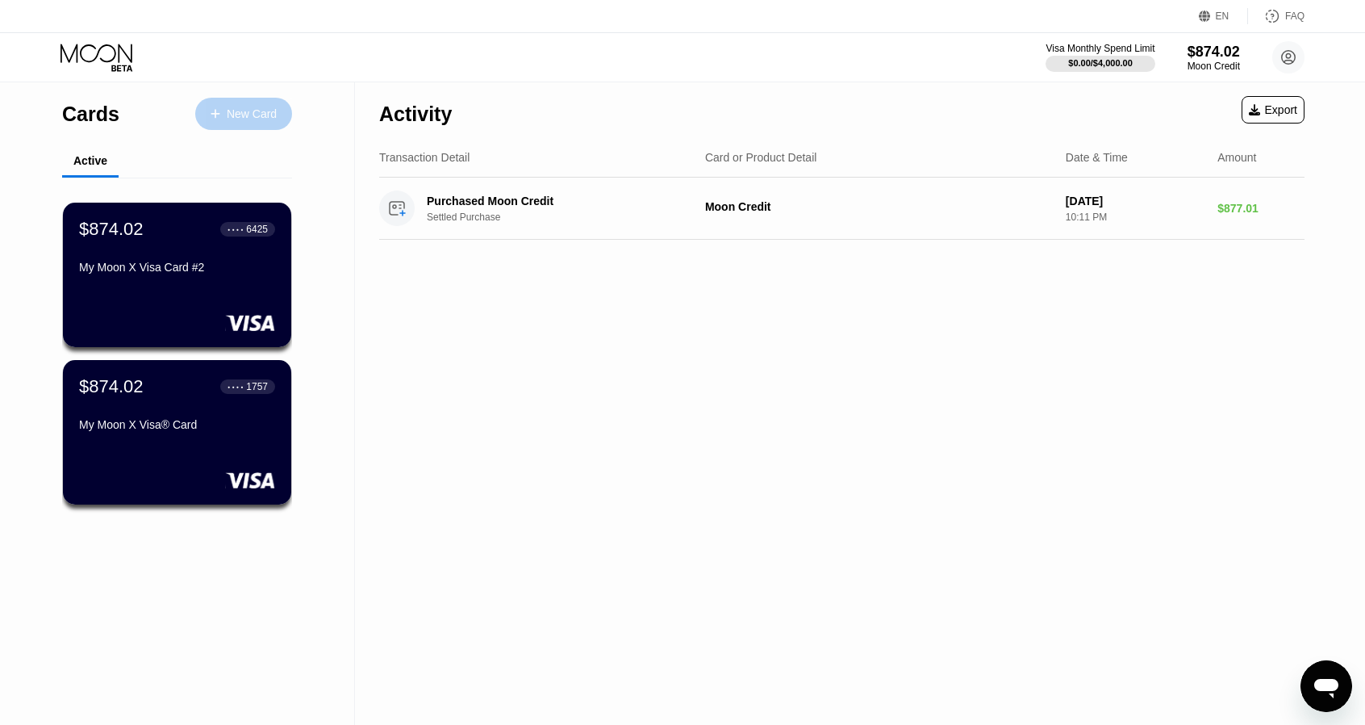
click at [232, 107] on div "New Card" at bounding box center [252, 114] width 50 height 14
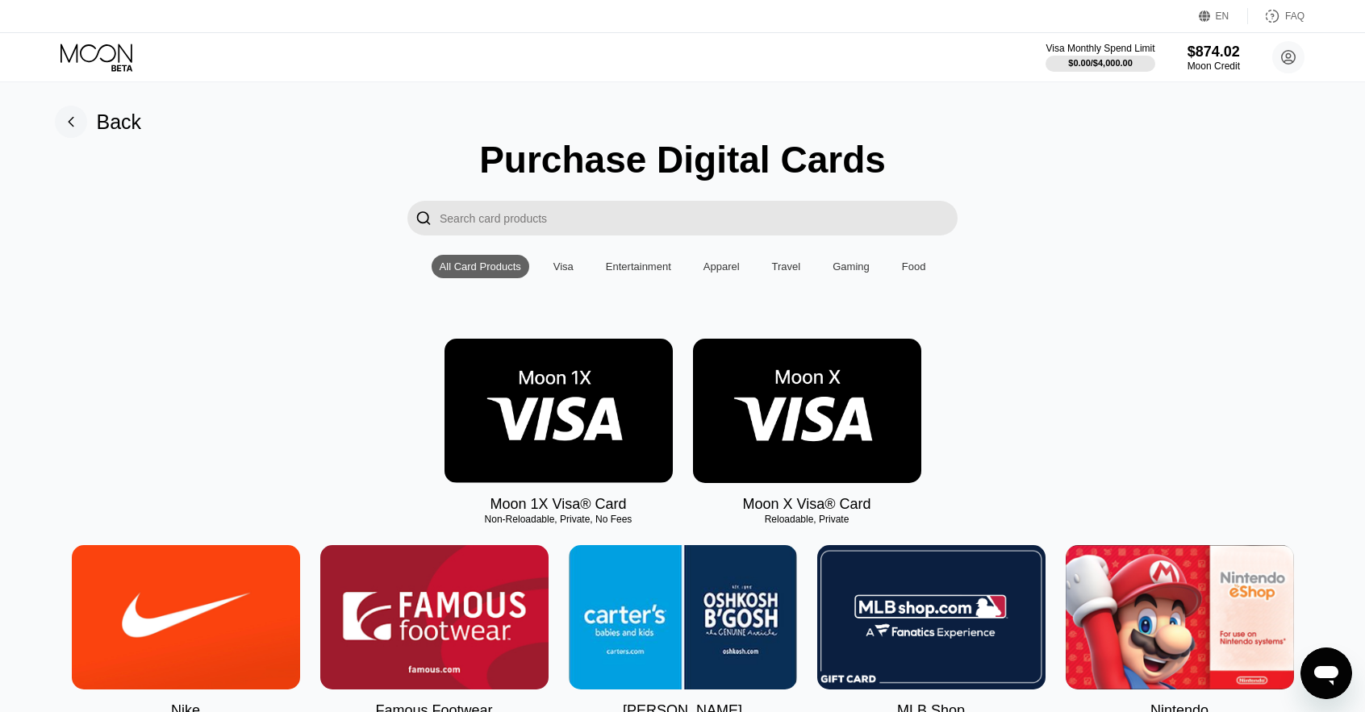
click at [825, 427] on img at bounding box center [807, 411] width 228 height 144
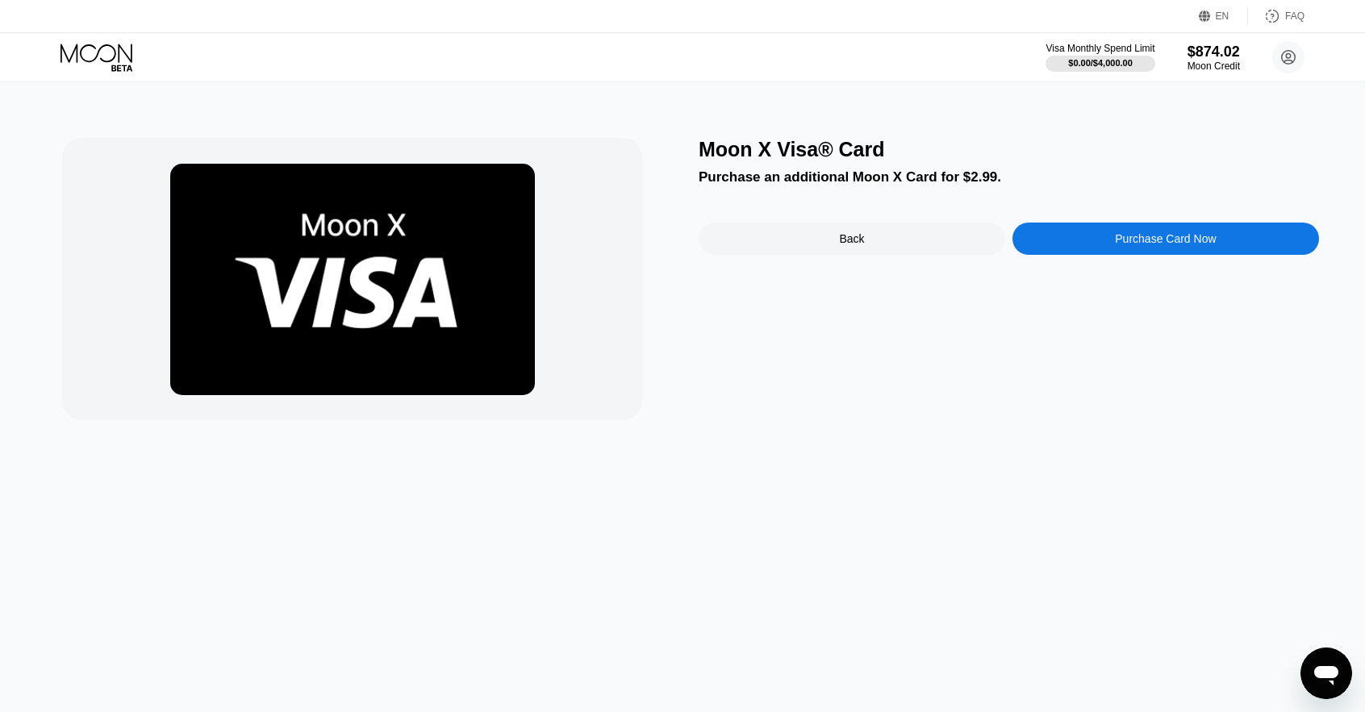
drag, startPoint x: 1144, startPoint y: 265, endPoint x: 1132, endPoint y: 249, distance: 20.8
click at [1140, 257] on div "Moon X Visa® Card Purchase an additional Moon X Card for $2.99. Back Purchase C…" at bounding box center [1009, 279] width 620 height 282
click at [1117, 238] on div "Purchase Card Now" at bounding box center [1165, 238] width 101 height 13
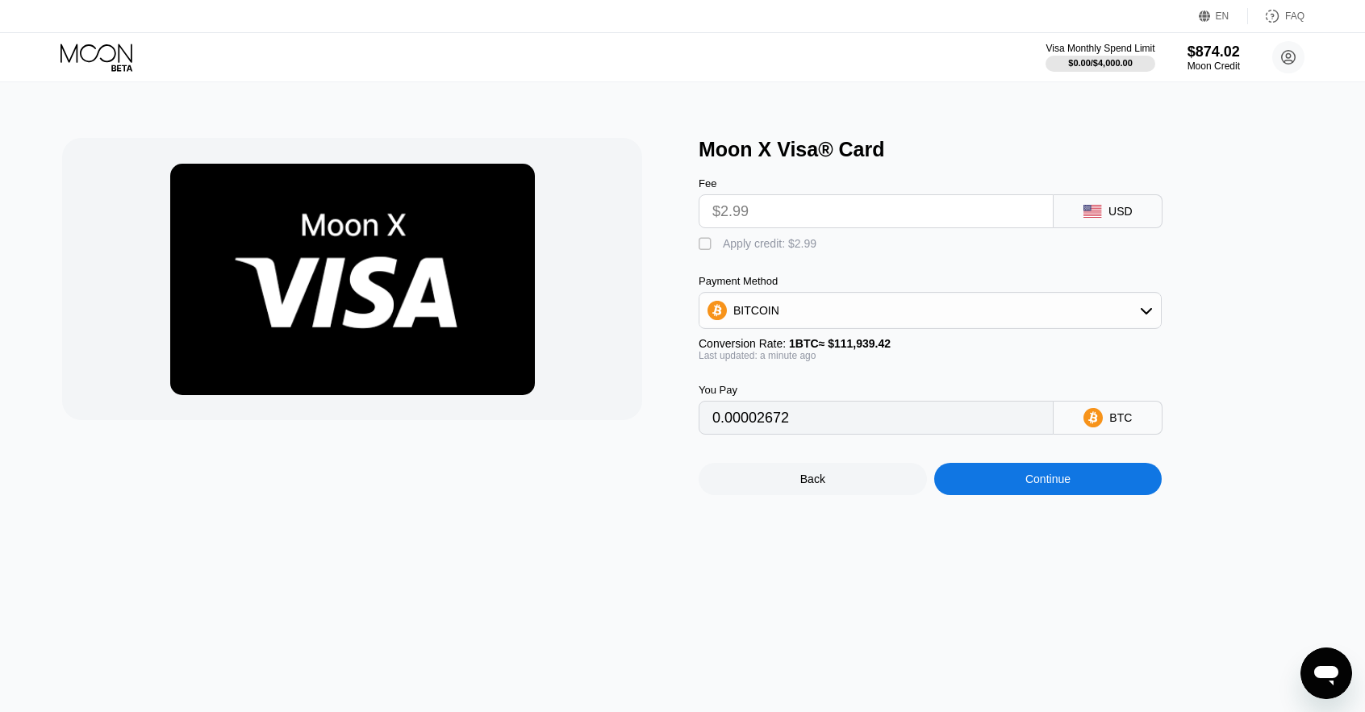
click at [773, 253] on div " Apply credit: $2.99" at bounding box center [762, 244] width 126 height 16
type input "0"
click at [1047, 486] on div "Continue" at bounding box center [1048, 479] width 45 height 13
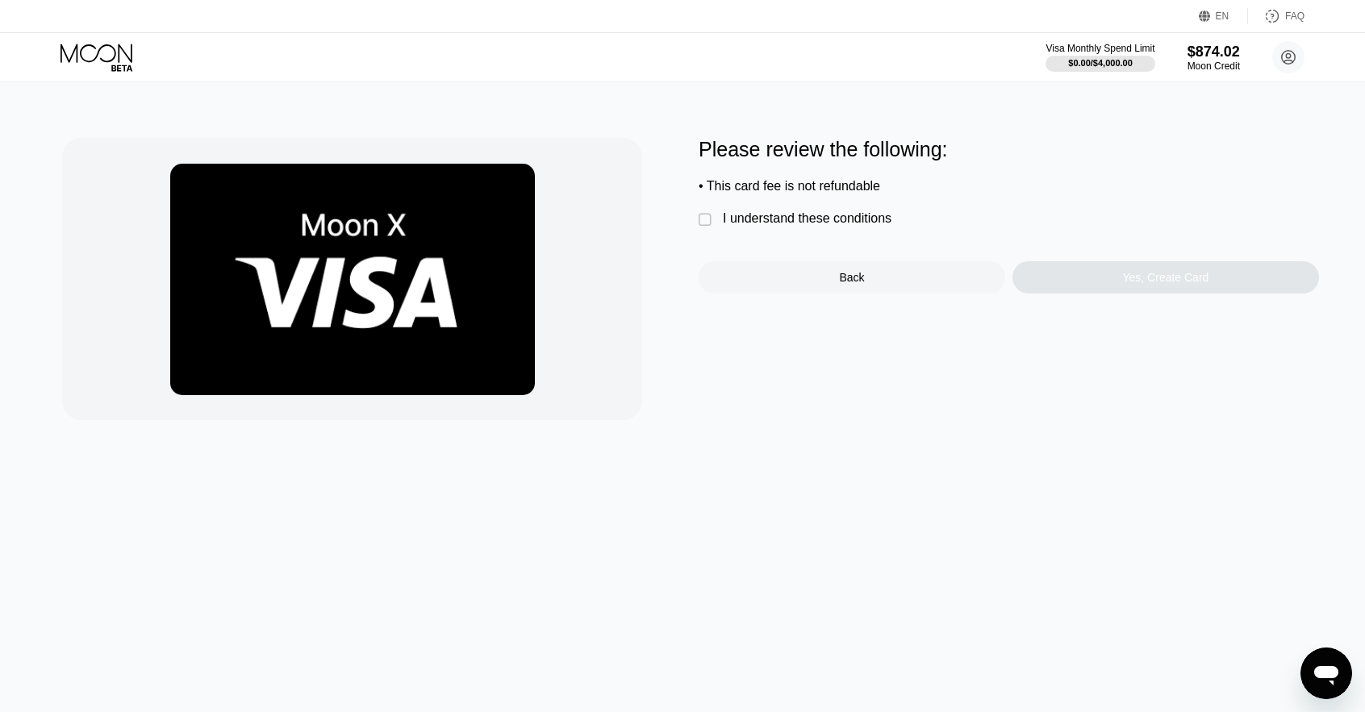
click at [819, 222] on div "I understand these conditions" at bounding box center [807, 218] width 169 height 15
click at [1113, 291] on div "Yes, Create Card" at bounding box center [1166, 277] width 307 height 32
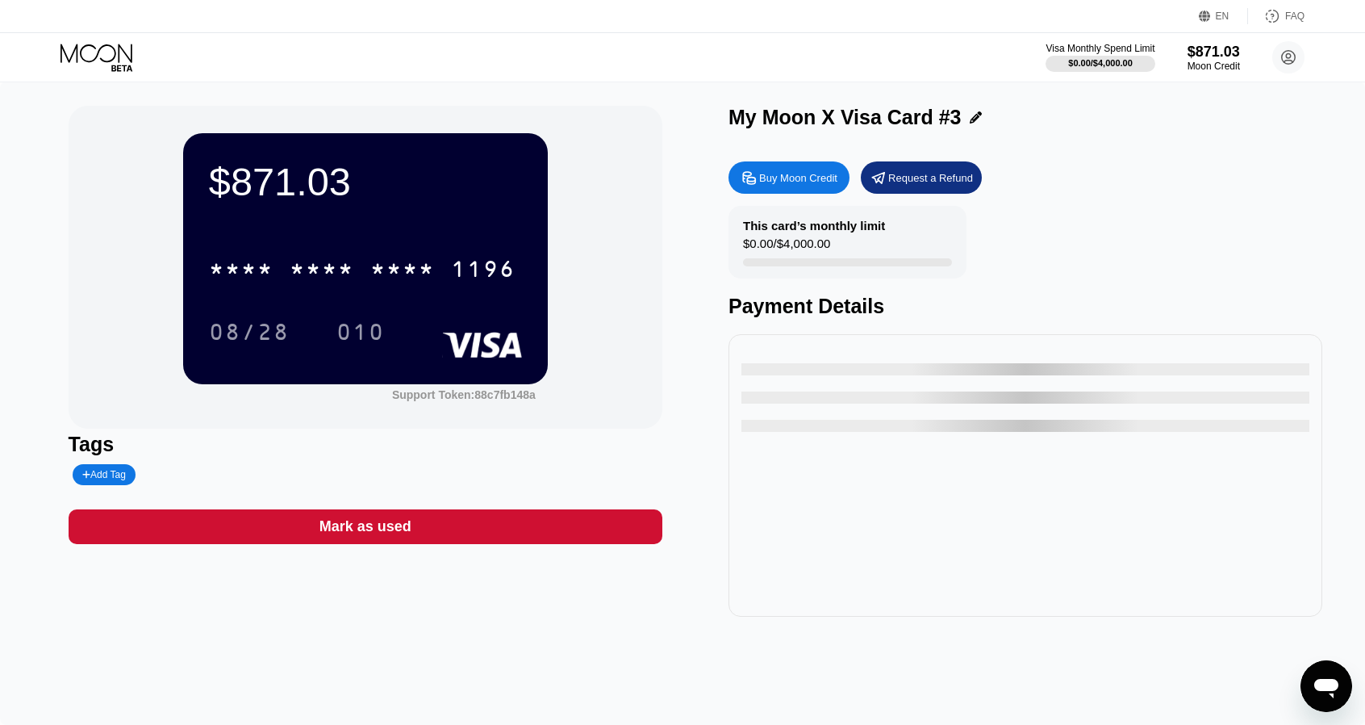
click at [407, 256] on div "* * * * * * * * * * * * 1196" at bounding box center [362, 269] width 326 height 40
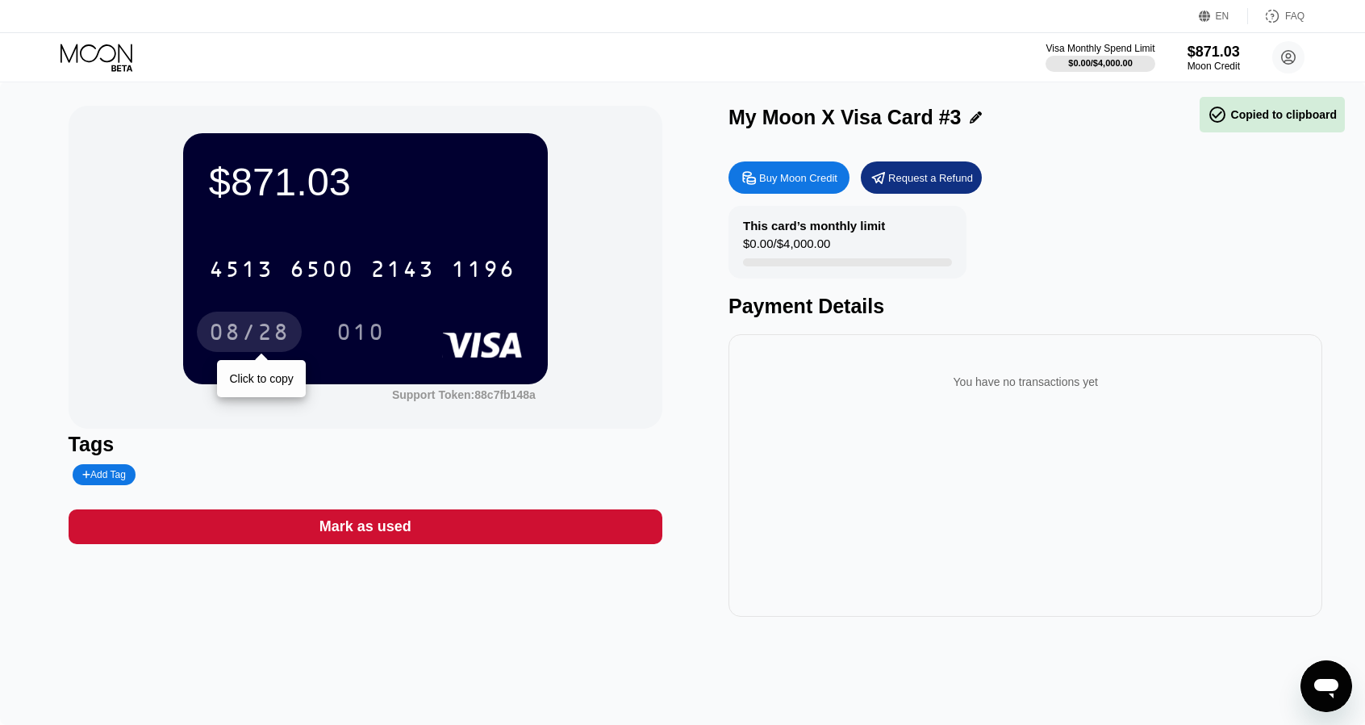
click at [299, 339] on div "08/28" at bounding box center [249, 331] width 105 height 40
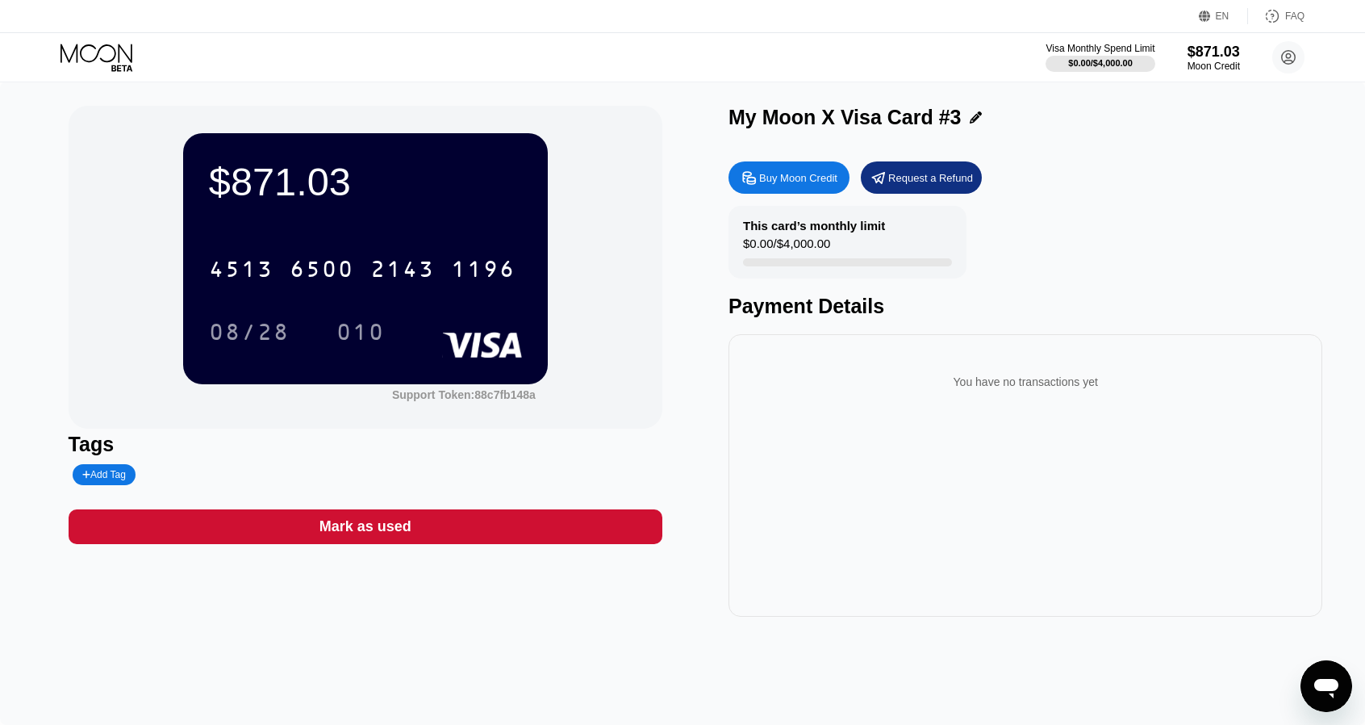
click at [337, 354] on div "$871.03 4513 6500 2143 1196 08/28 010" at bounding box center [365, 258] width 365 height 250
click at [367, 338] on div "010" at bounding box center [360, 334] width 48 height 26
click at [111, 44] on icon at bounding box center [98, 58] width 75 height 28
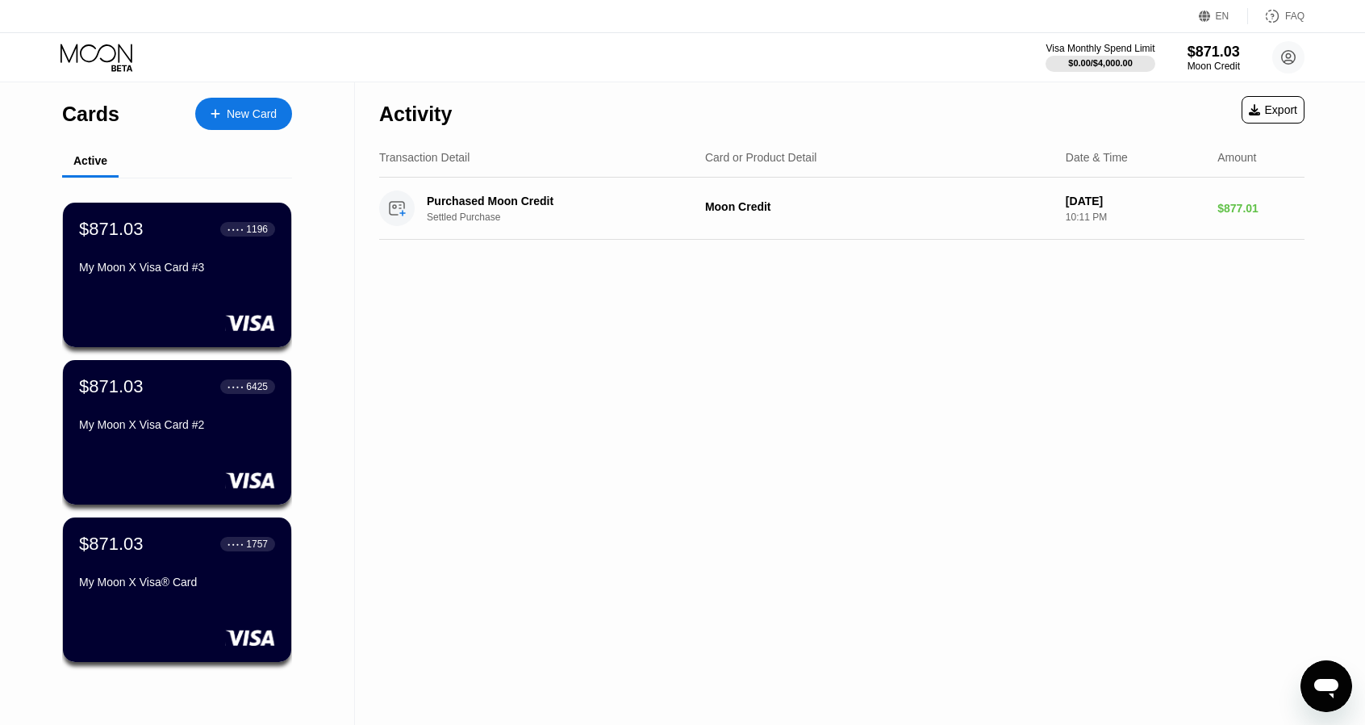
click at [232, 100] on div "New Card" at bounding box center [243, 114] width 97 height 32
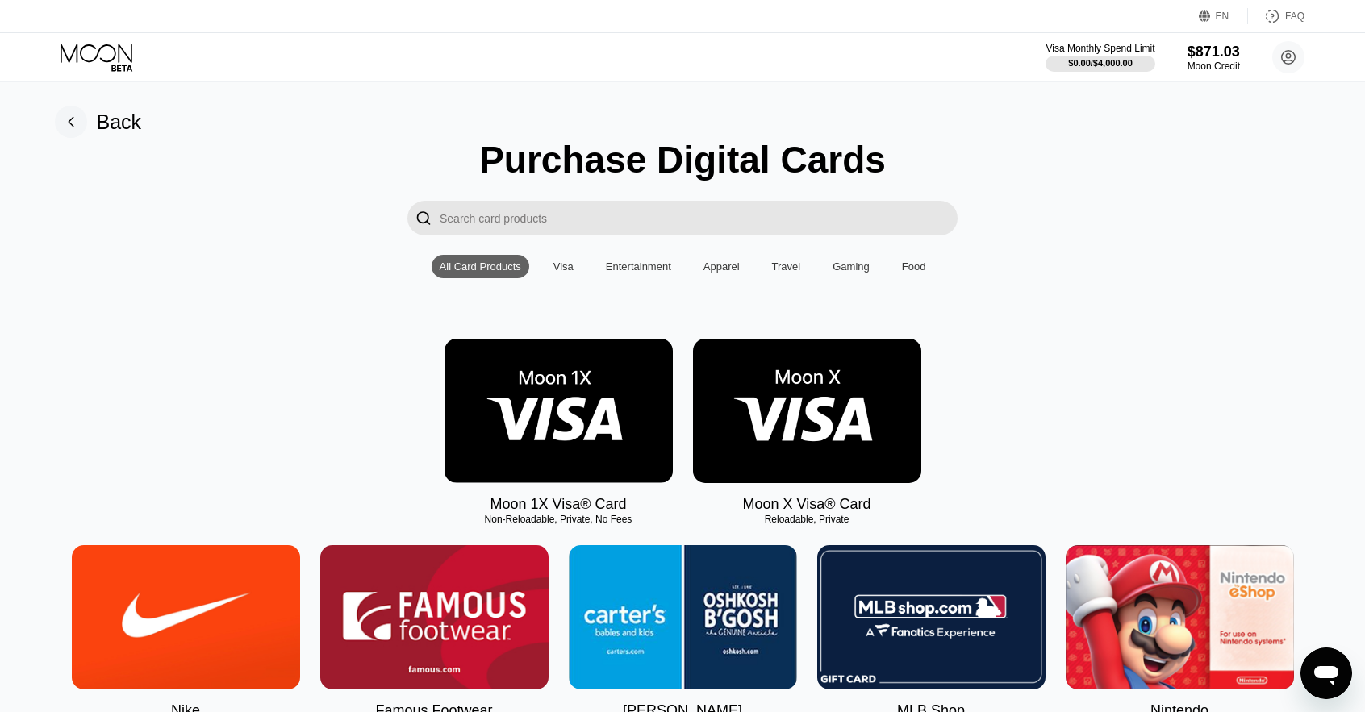
click at [774, 418] on img at bounding box center [807, 411] width 228 height 144
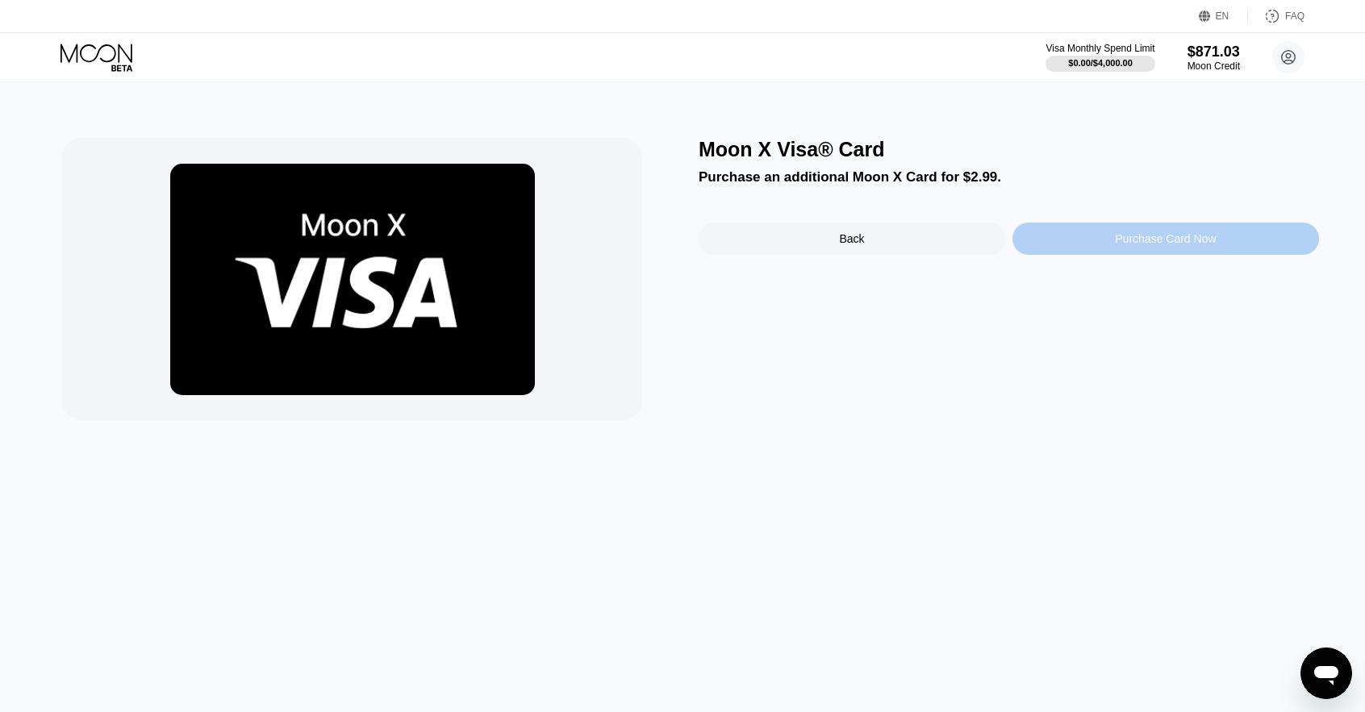
click at [1045, 240] on div "Purchase Card Now" at bounding box center [1166, 239] width 307 height 32
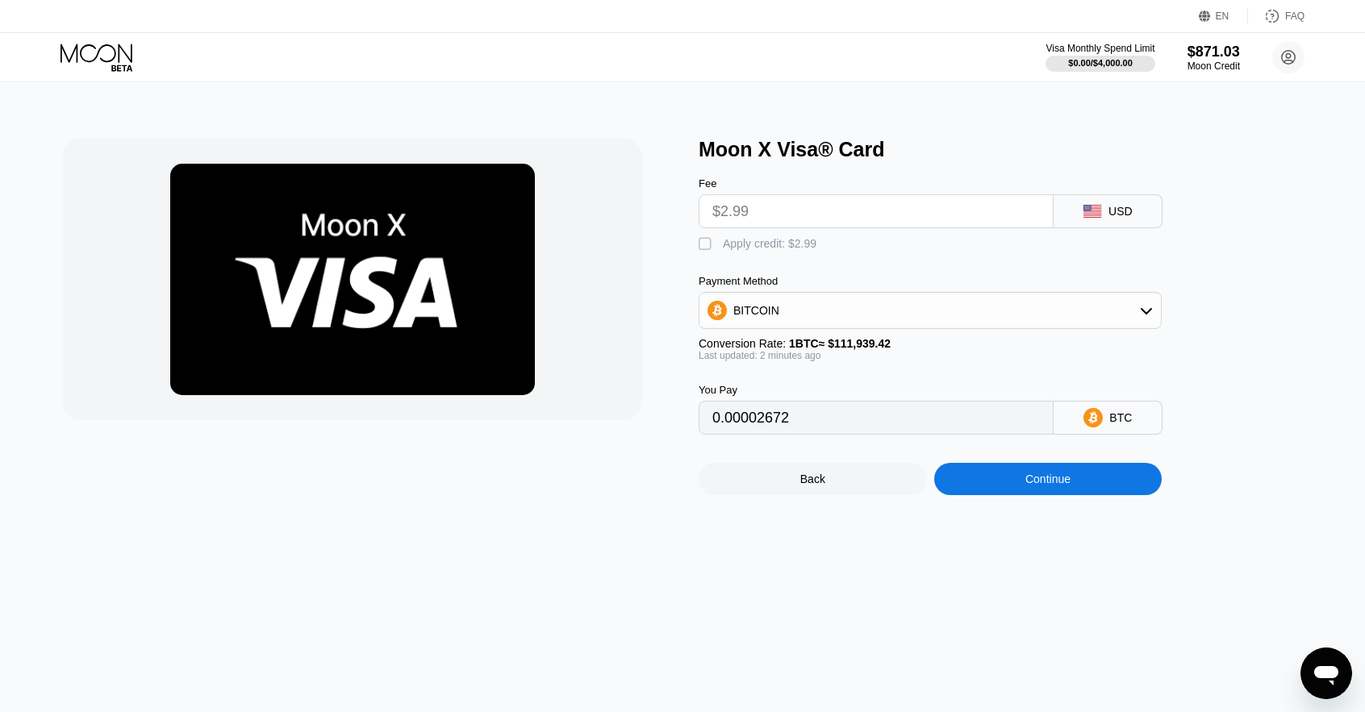
click at [794, 250] on div "Apply credit: $2.99" at bounding box center [770, 243] width 94 height 13
type input "0"
drag, startPoint x: 1005, startPoint y: 474, endPoint x: 1013, endPoint y: 490, distance: 18.0
click at [1006, 477] on div "Back Continue" at bounding box center [957, 465] width 516 height 61
click at [1018, 494] on div "Continue" at bounding box center [1048, 479] width 228 height 32
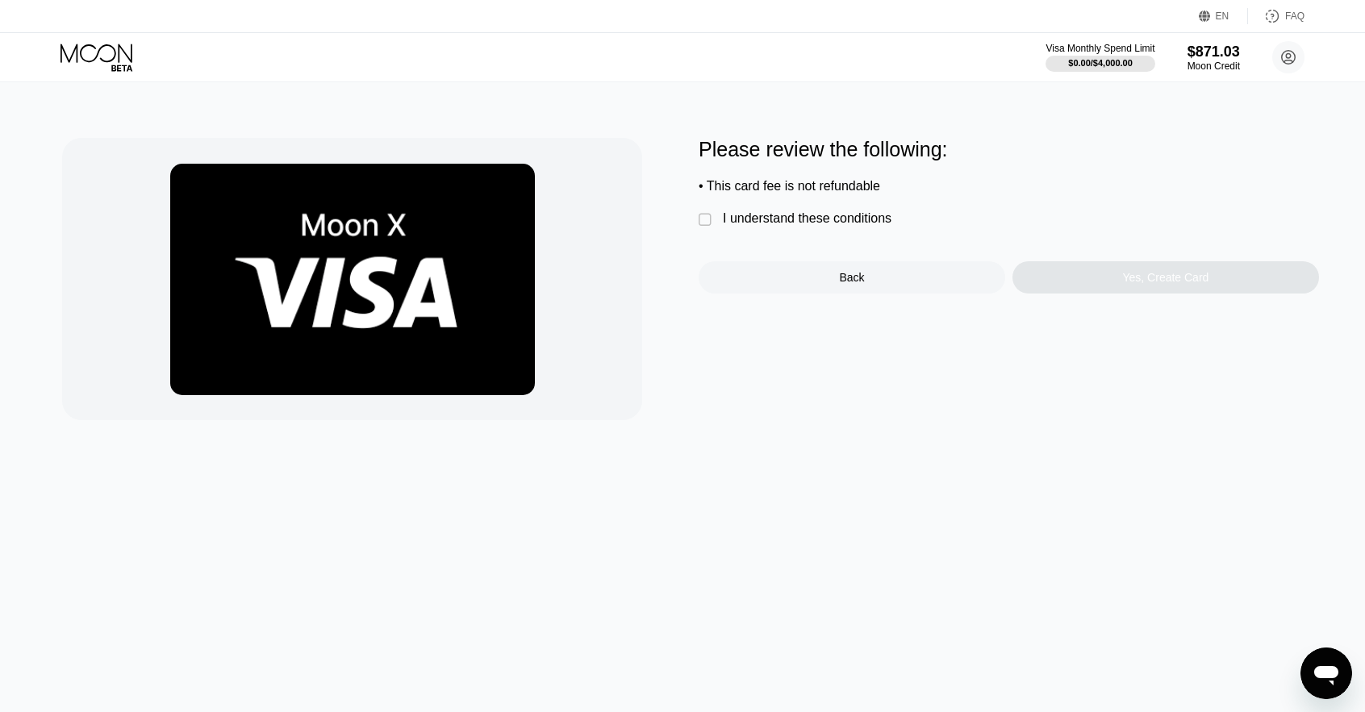
click at [842, 222] on div "I understand these conditions" at bounding box center [807, 218] width 169 height 15
click at [1102, 275] on div "Yes, Create Card" at bounding box center [1166, 277] width 307 height 32
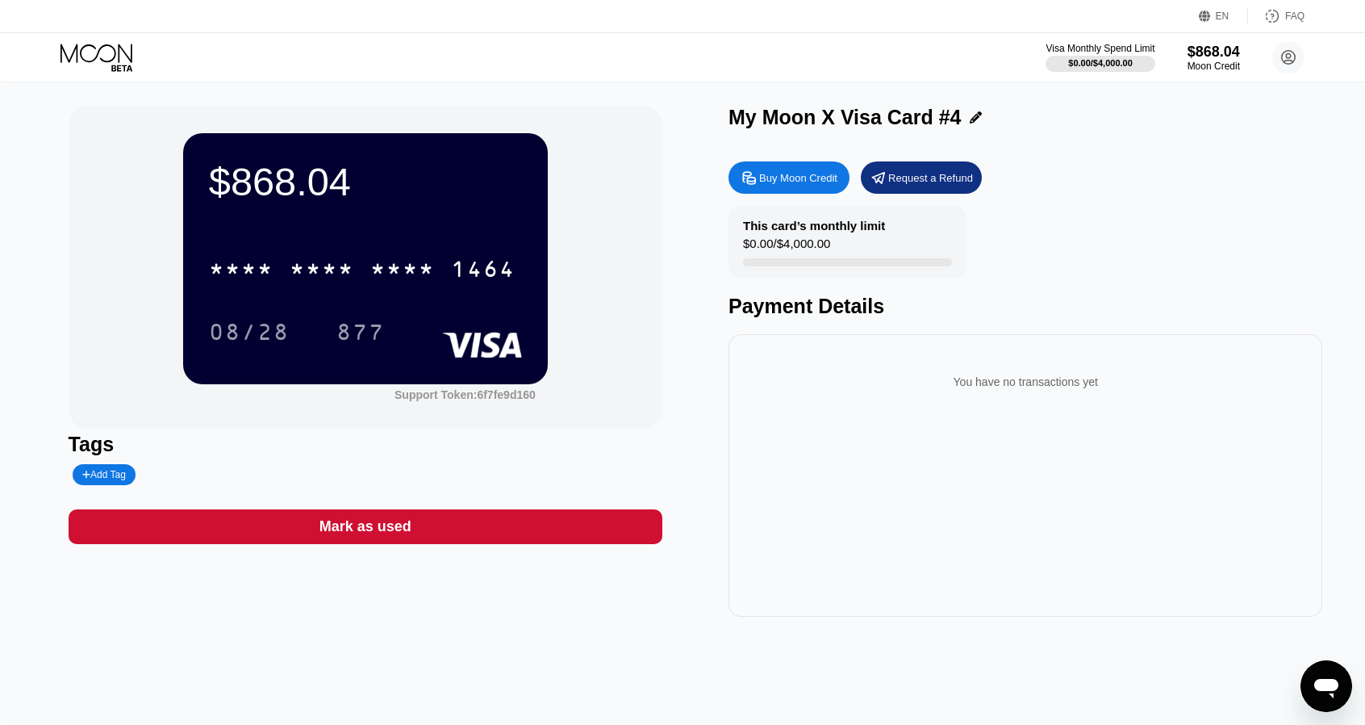
click at [122, 59] on icon at bounding box center [98, 58] width 75 height 28
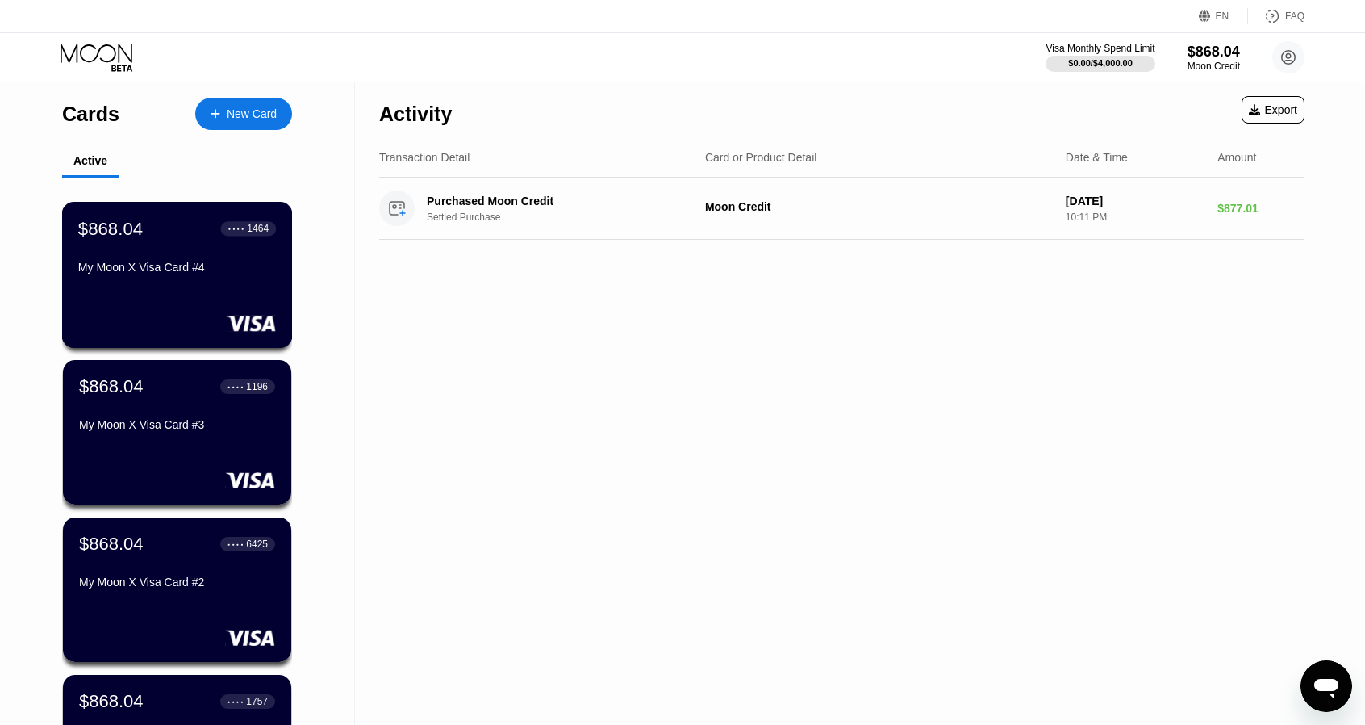
click at [222, 280] on div "My Moon X Visa Card #4" at bounding box center [177, 270] width 198 height 19
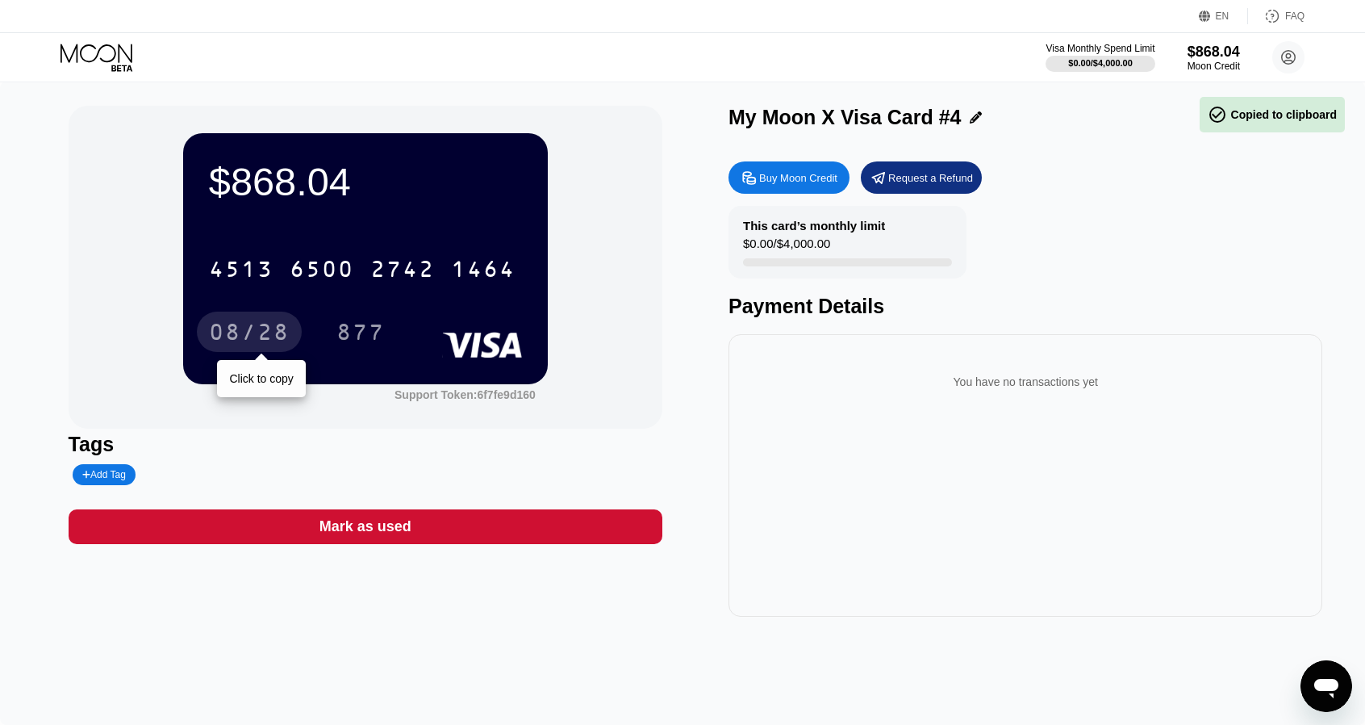
click at [223, 335] on div "08/28" at bounding box center [249, 334] width 81 height 26
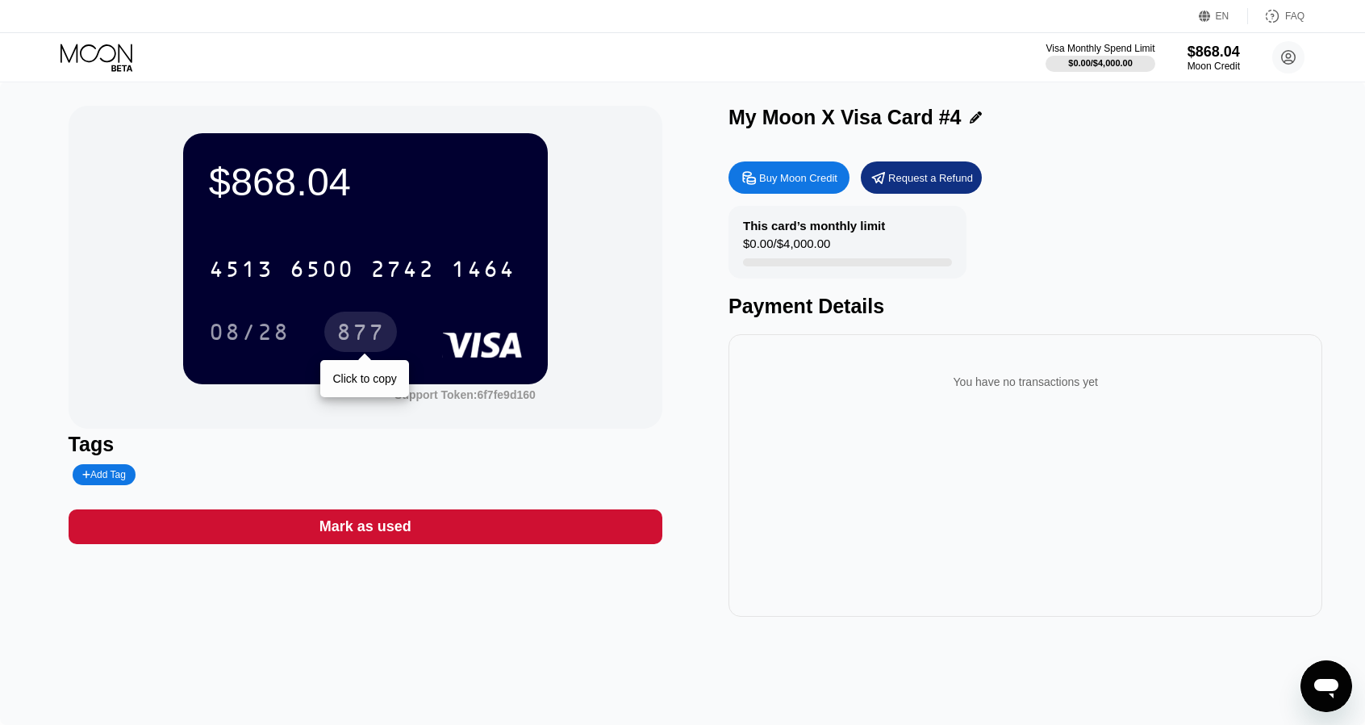
click at [356, 339] on div "877" at bounding box center [360, 334] width 48 height 26
